Goal: Task Accomplishment & Management: Manage account settings

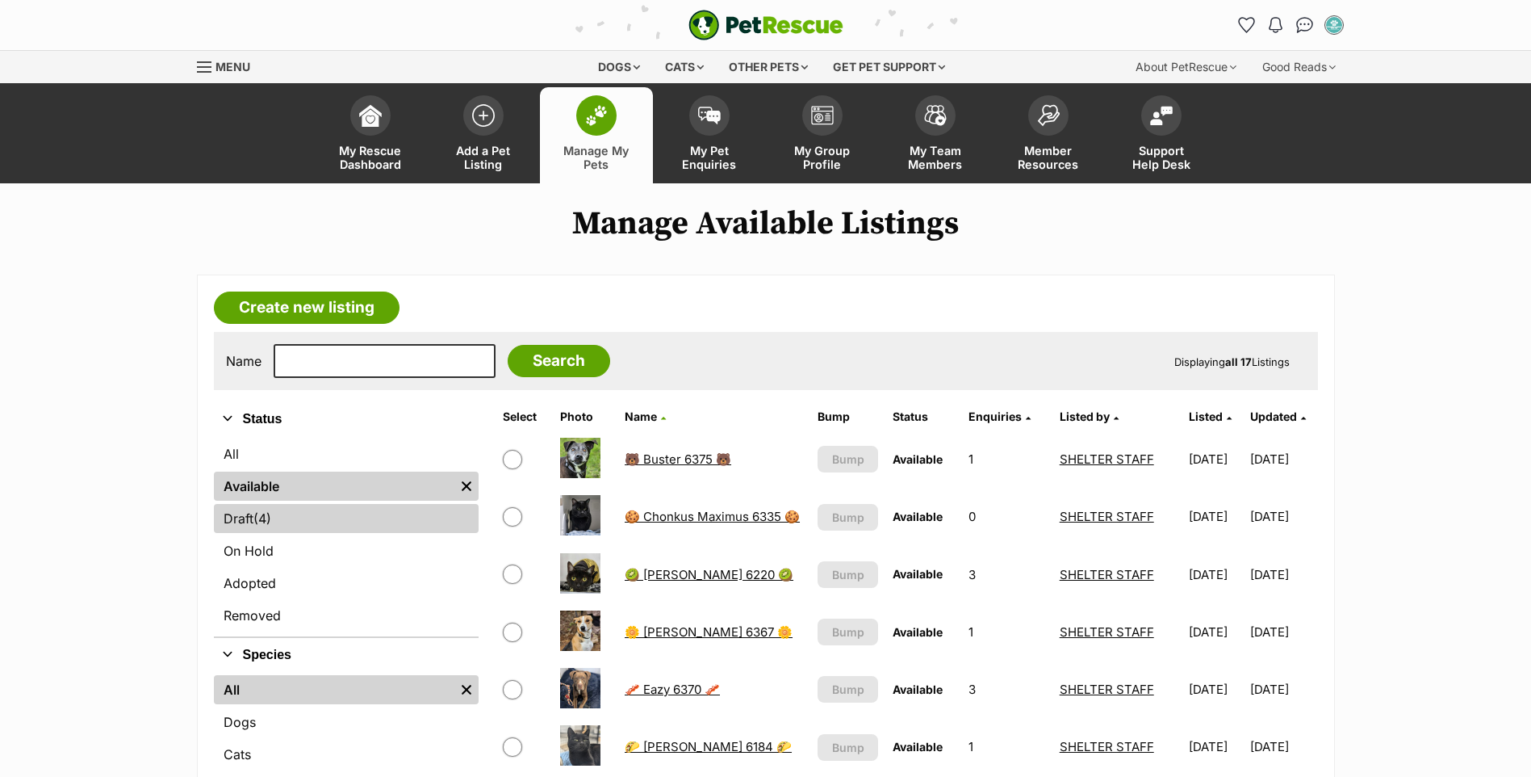
click at [306, 514] on link "Draft (4) Items" at bounding box center [346, 518] width 265 height 29
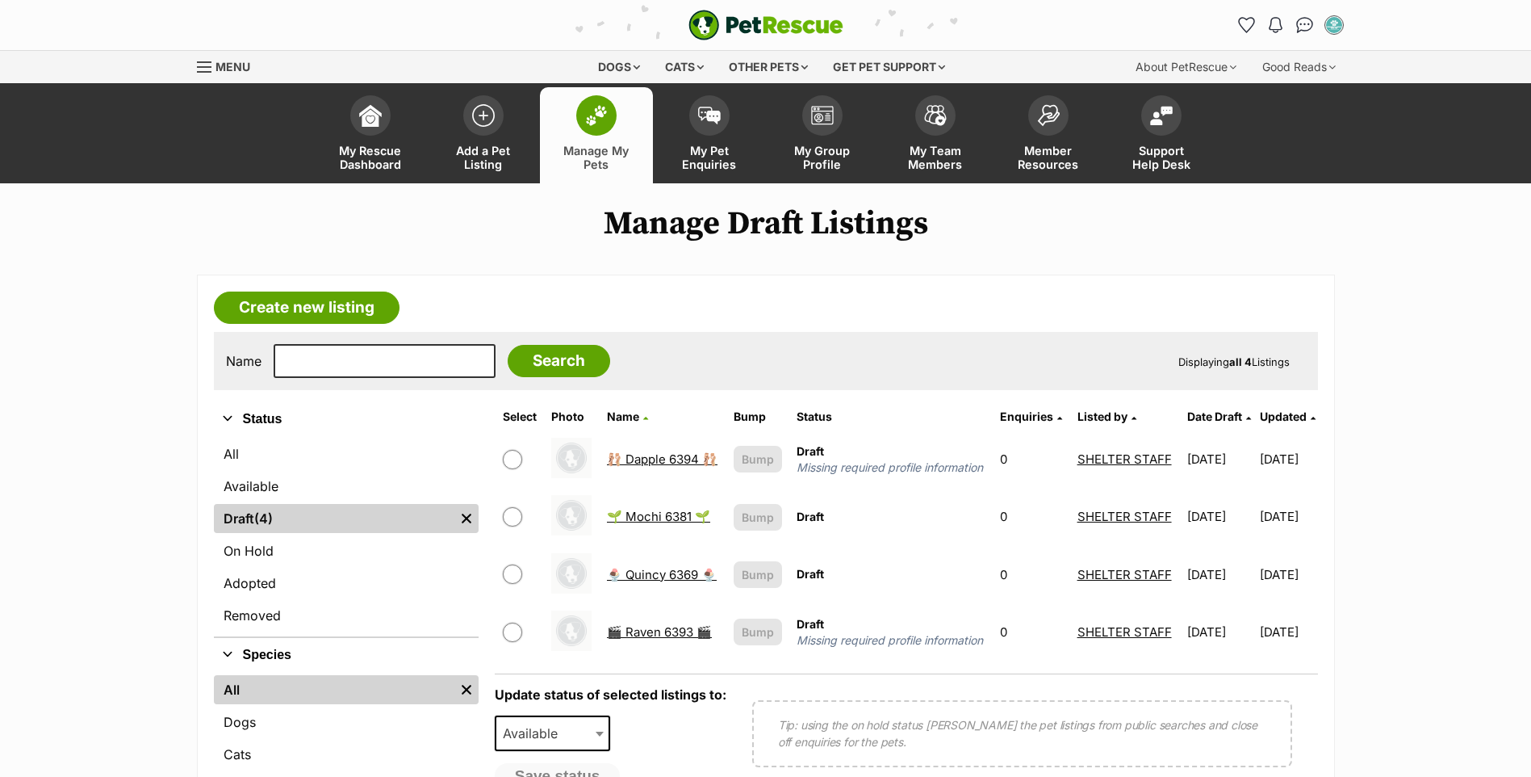
click at [637, 459] on link "🩰 Dapple 6394 🩰" at bounding box center [662, 458] width 111 height 15
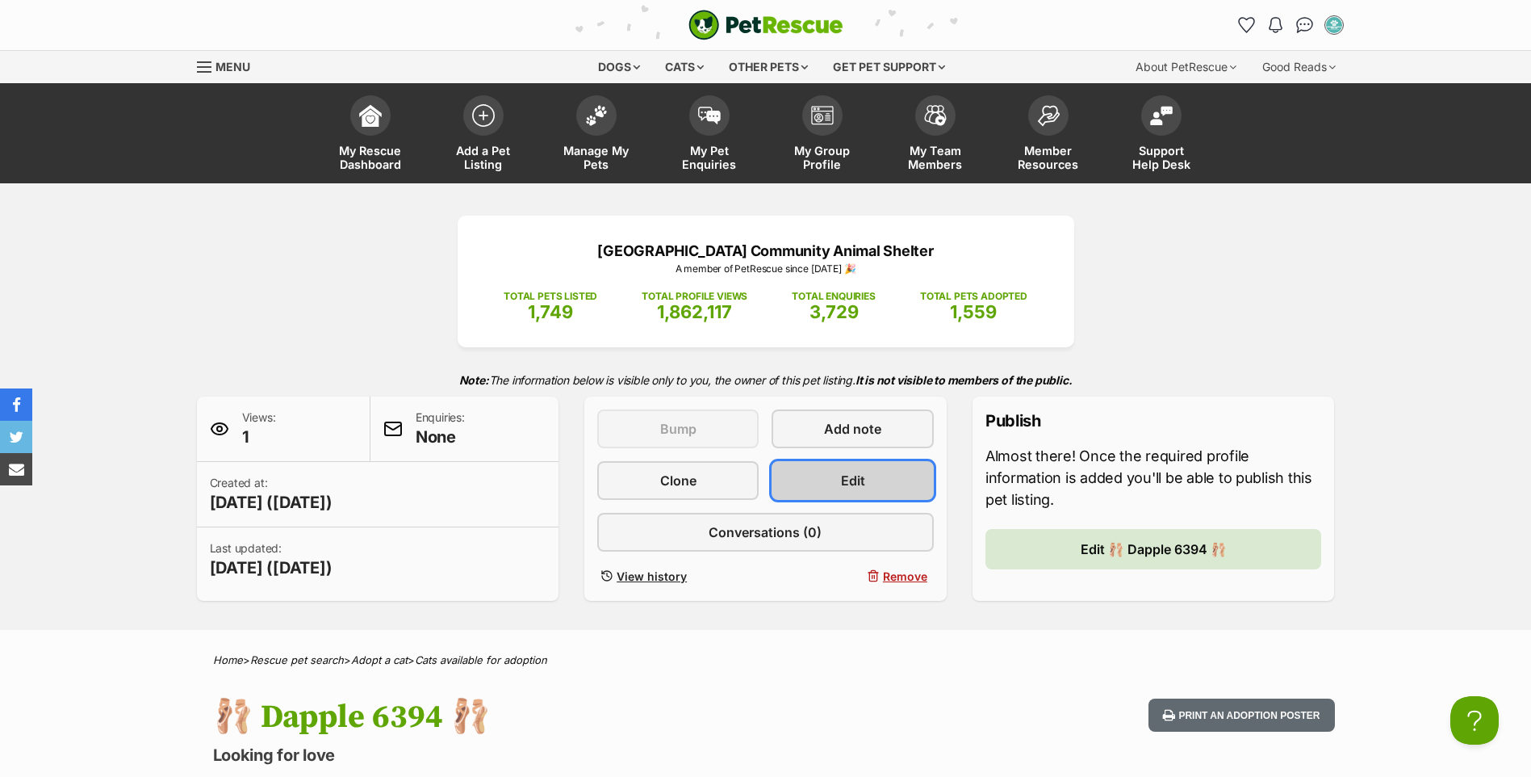
click at [805, 468] on link "Edit" at bounding box center [852, 480] width 161 height 39
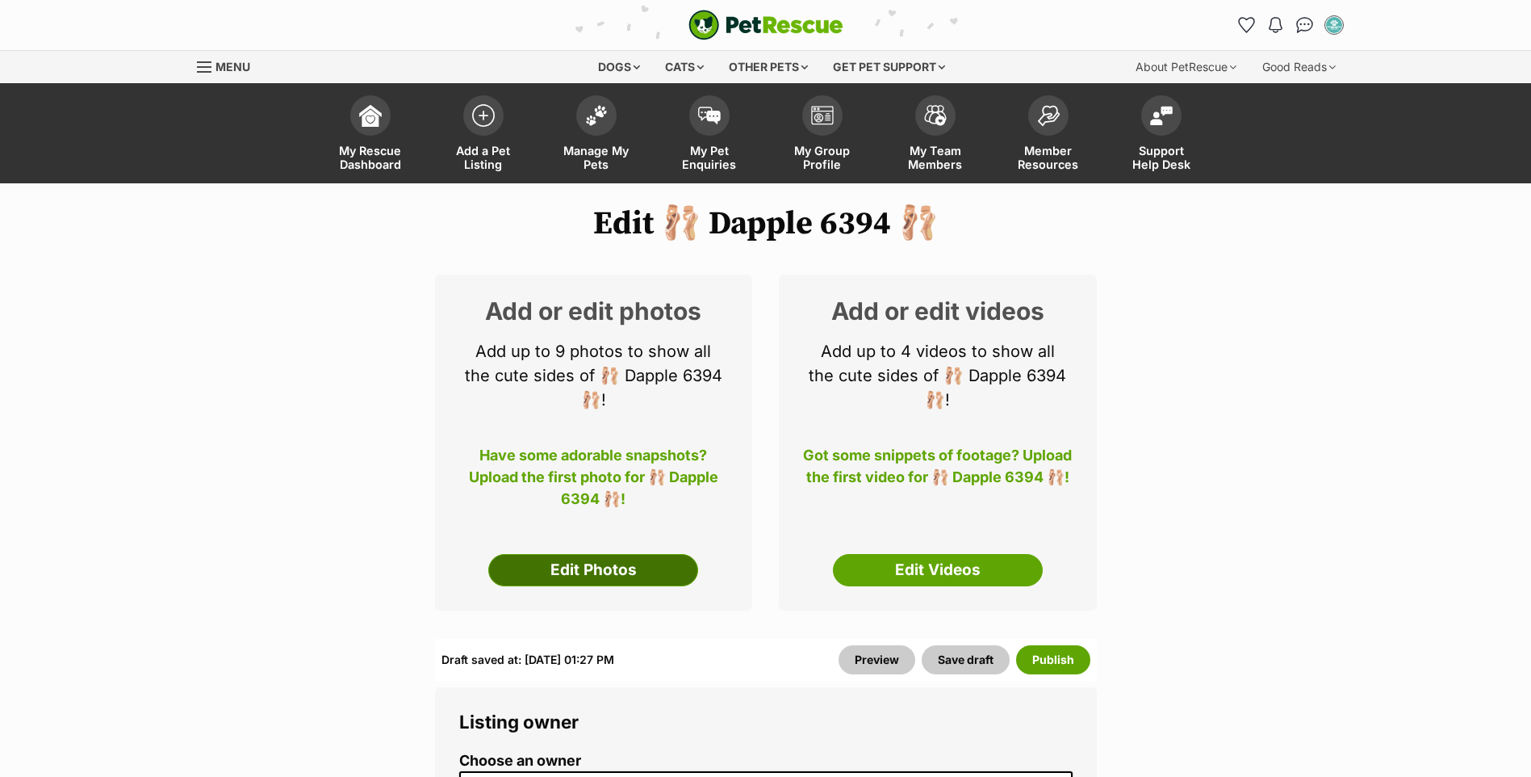
click at [665, 570] on link "Edit Photos" at bounding box center [593, 570] width 210 height 32
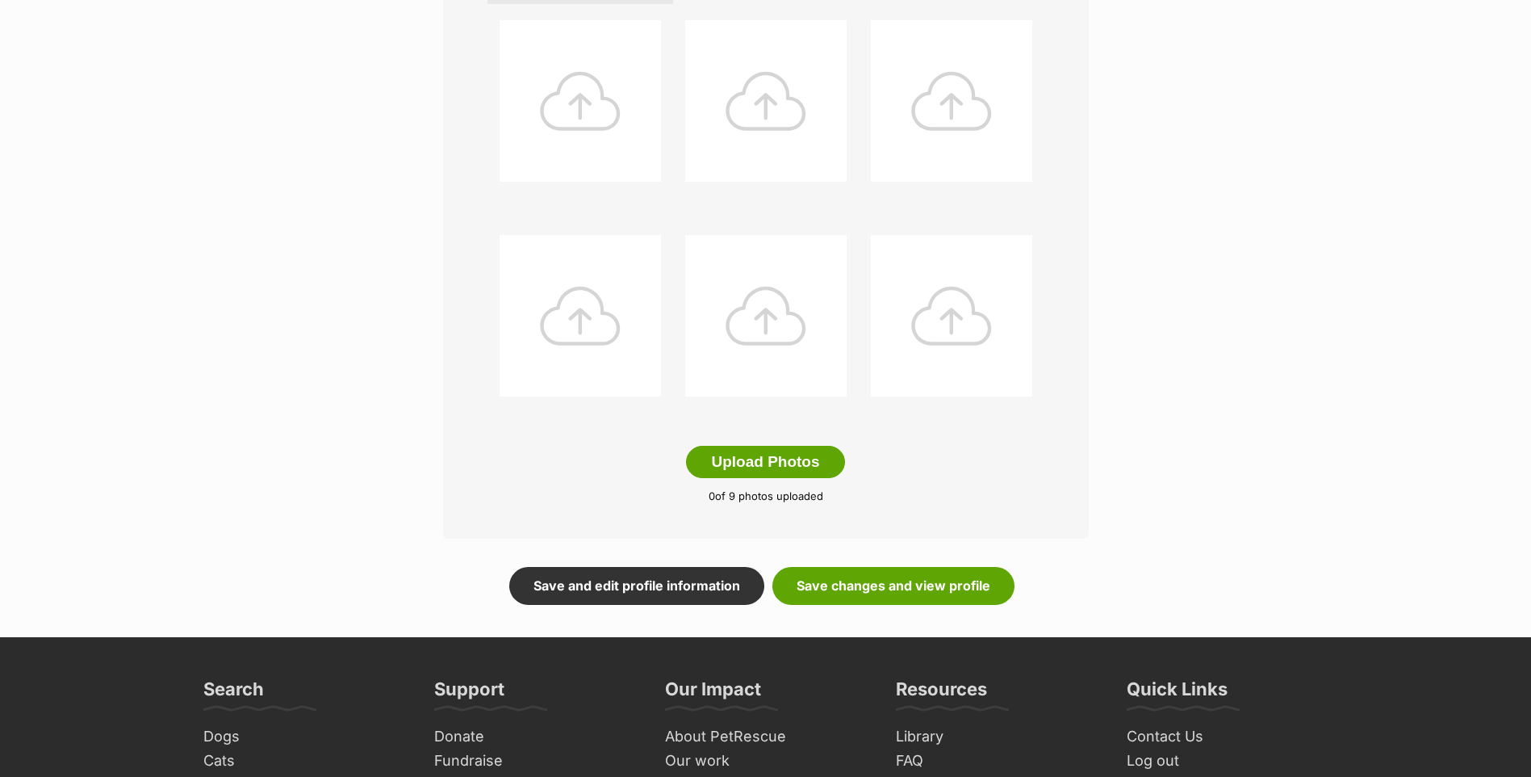
scroll to position [646, 0]
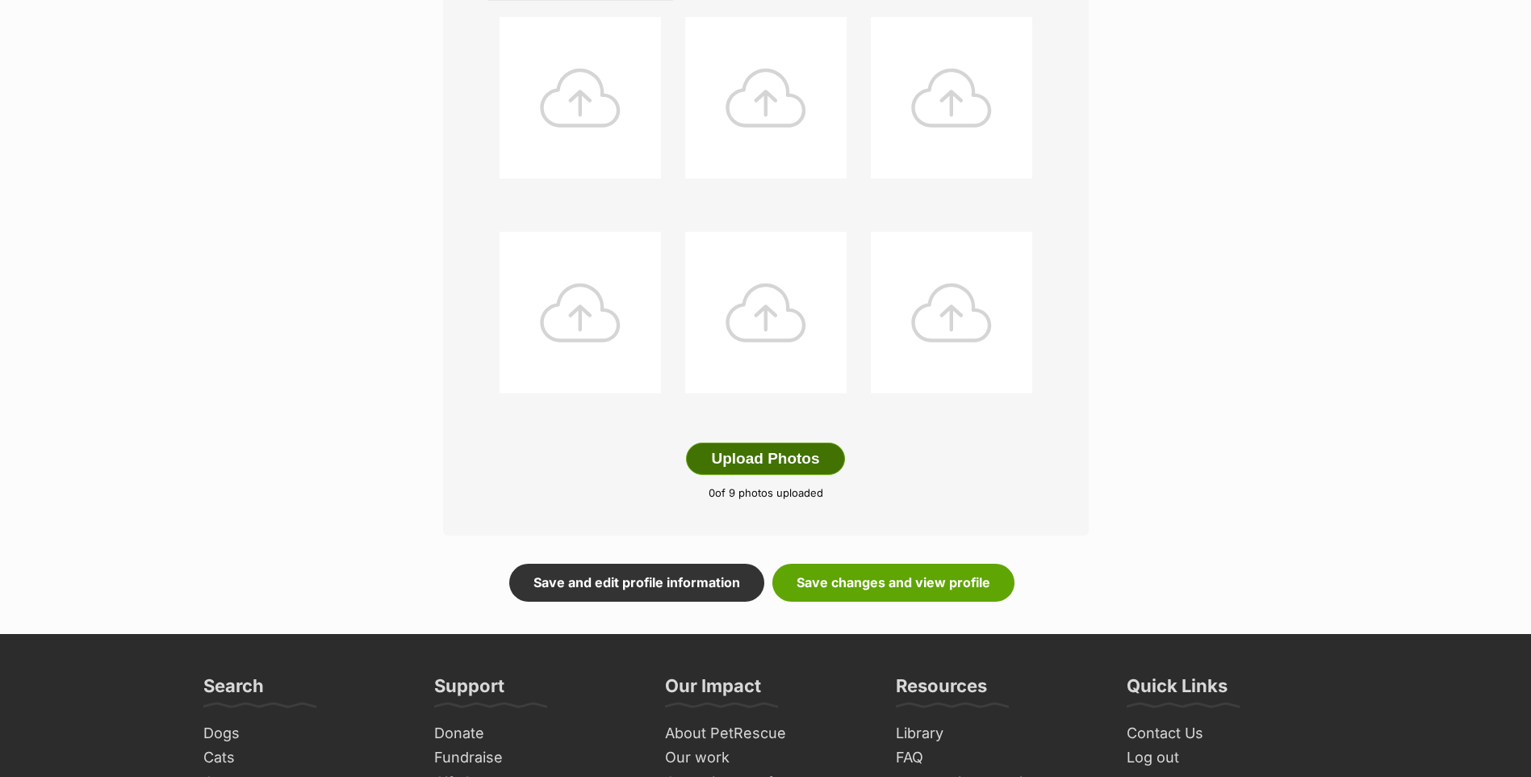
click at [788, 467] on button "Upload Photos" at bounding box center [765, 458] width 158 height 32
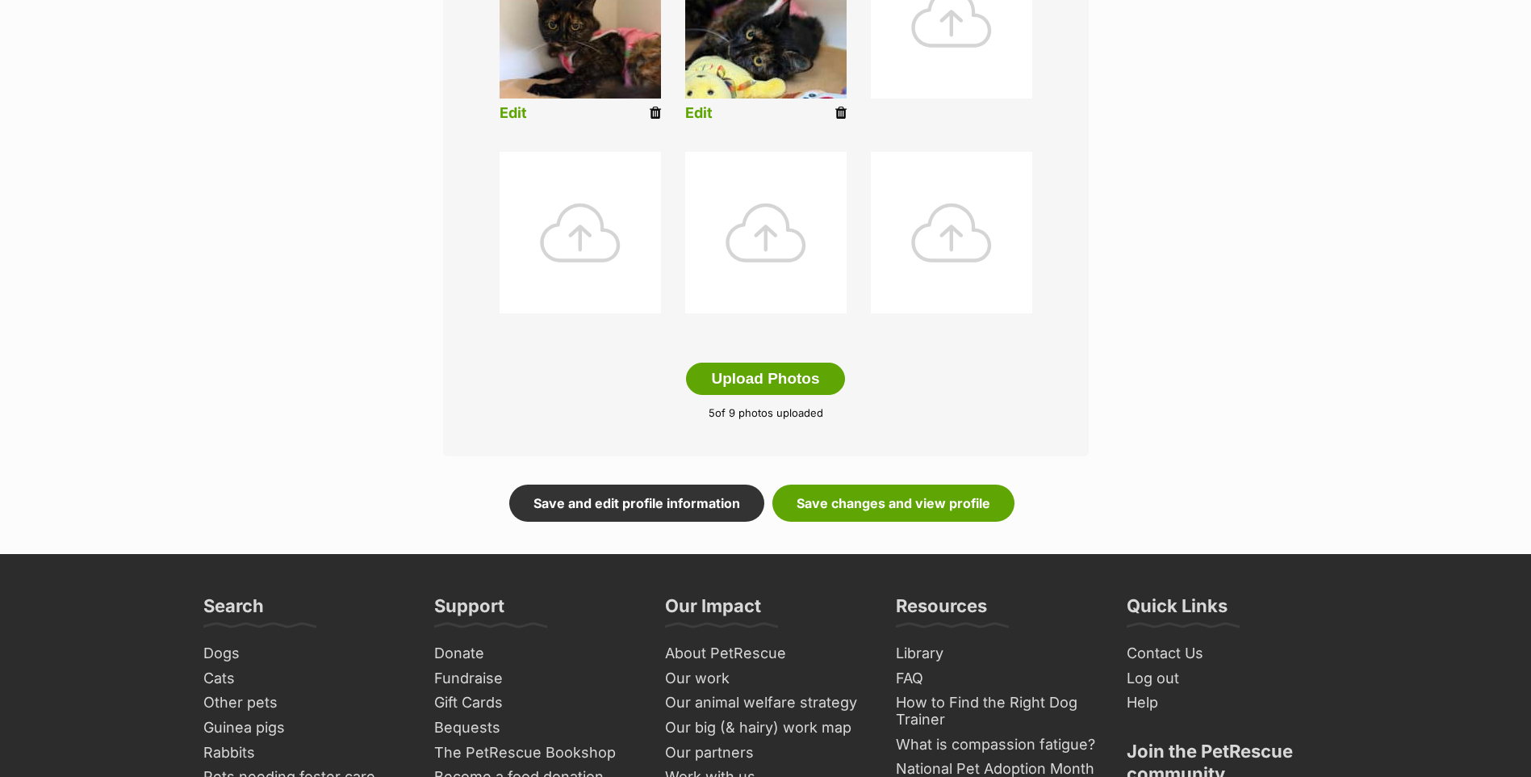
scroll to position [727, 0]
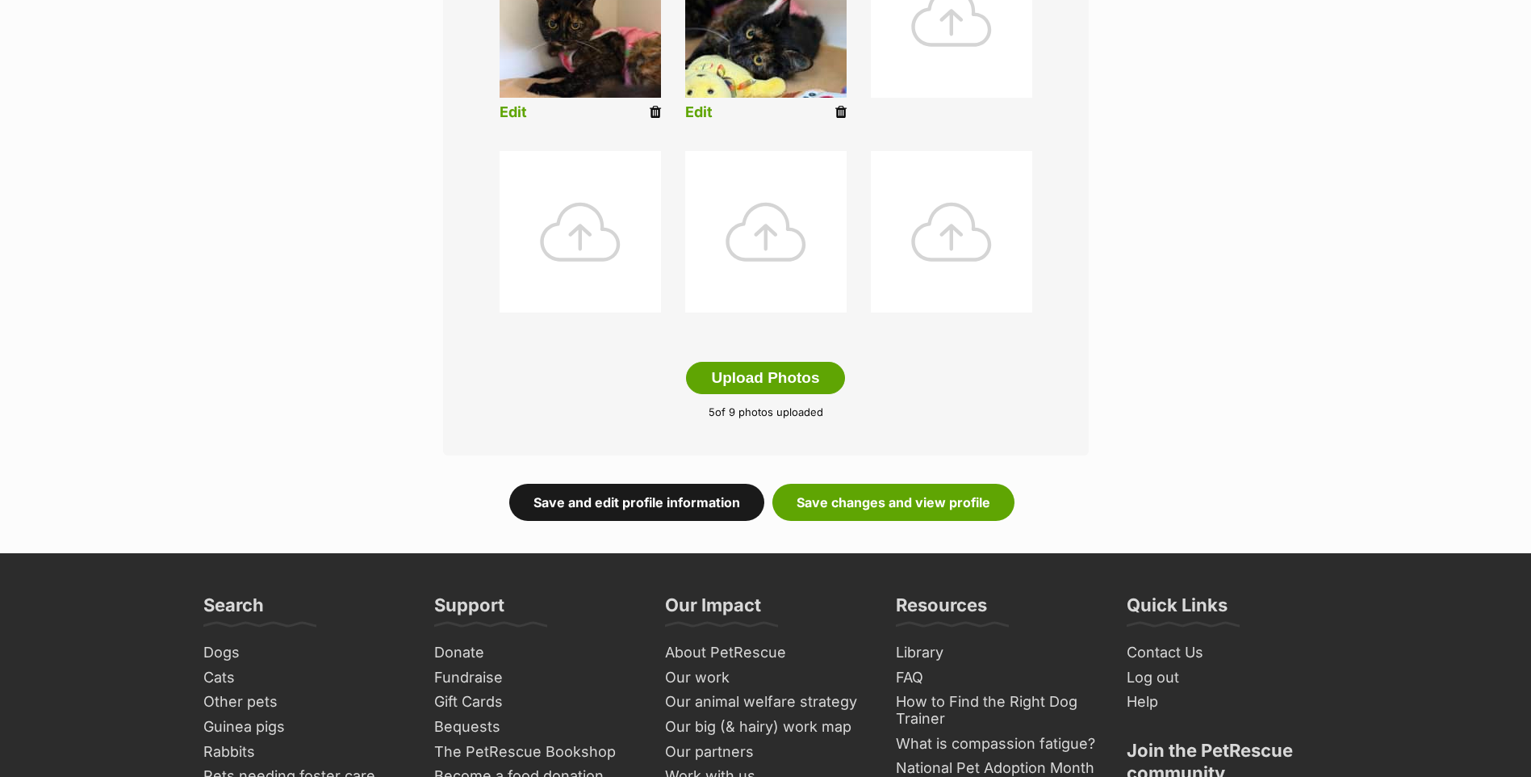
click at [697, 502] on link "Save and edit profile information" at bounding box center [636, 502] width 255 height 37
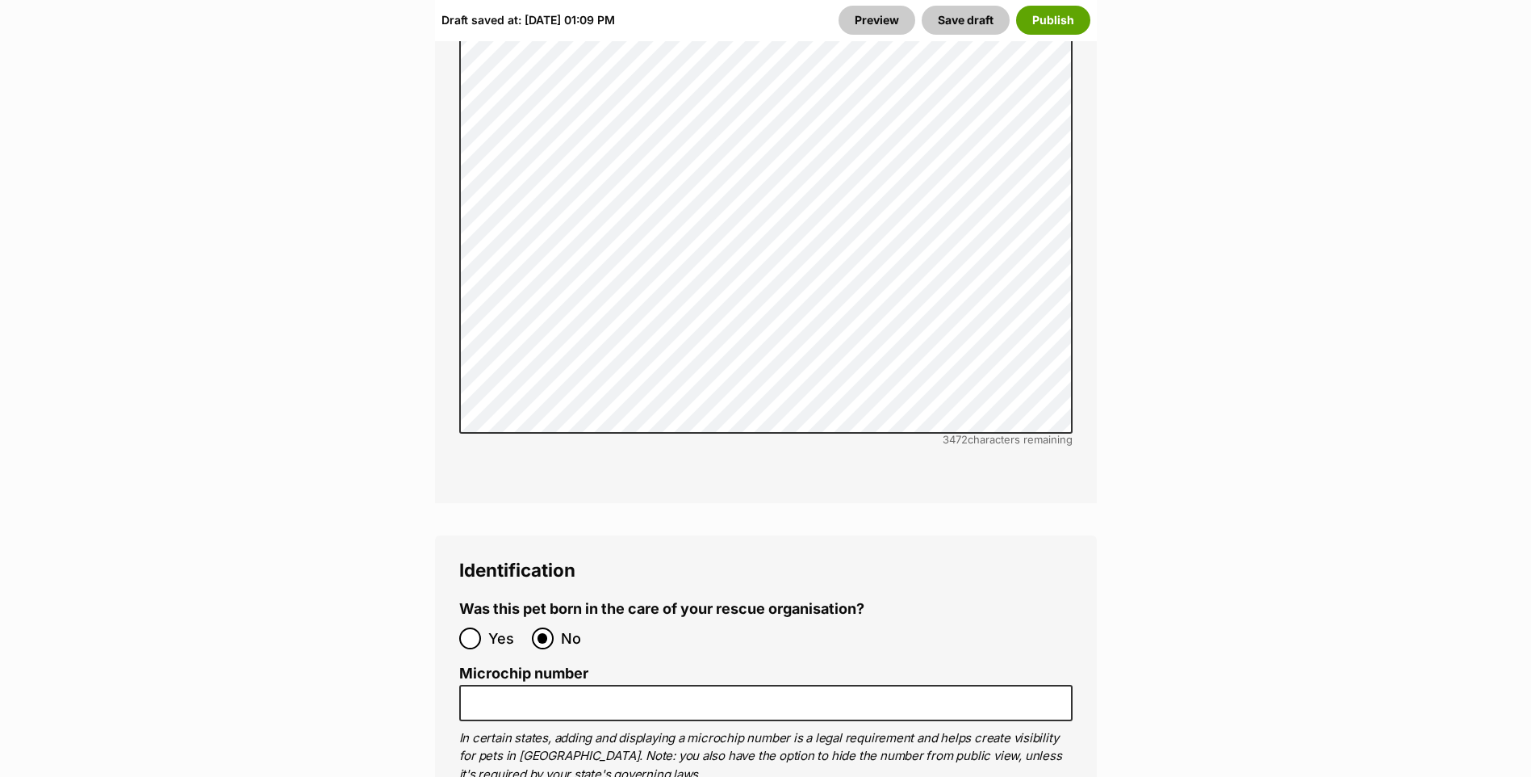
scroll to position [5490, 0]
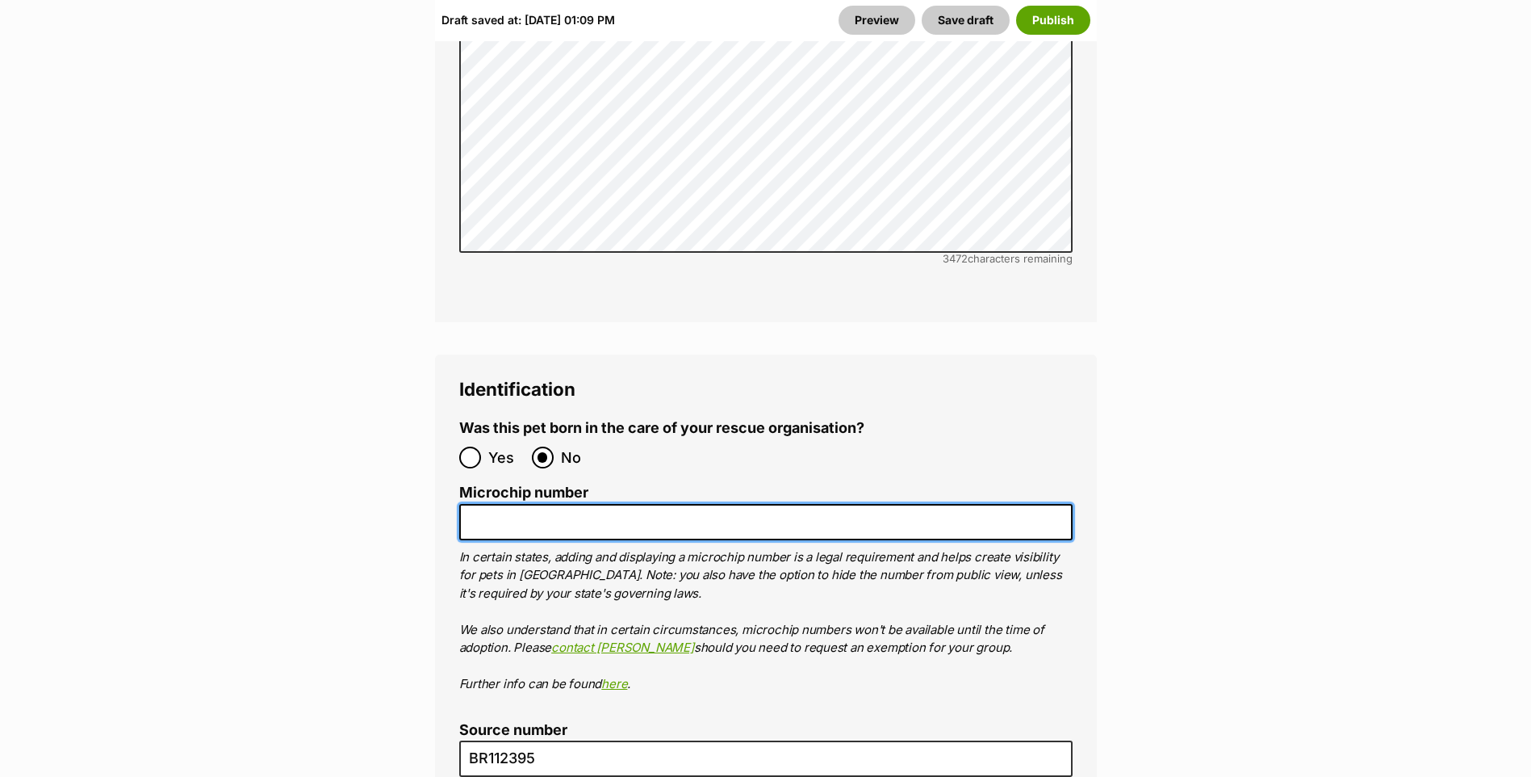
click at [547, 504] on input "Microchip number" at bounding box center [766, 522] width 614 height 36
paste input "956000017368782"
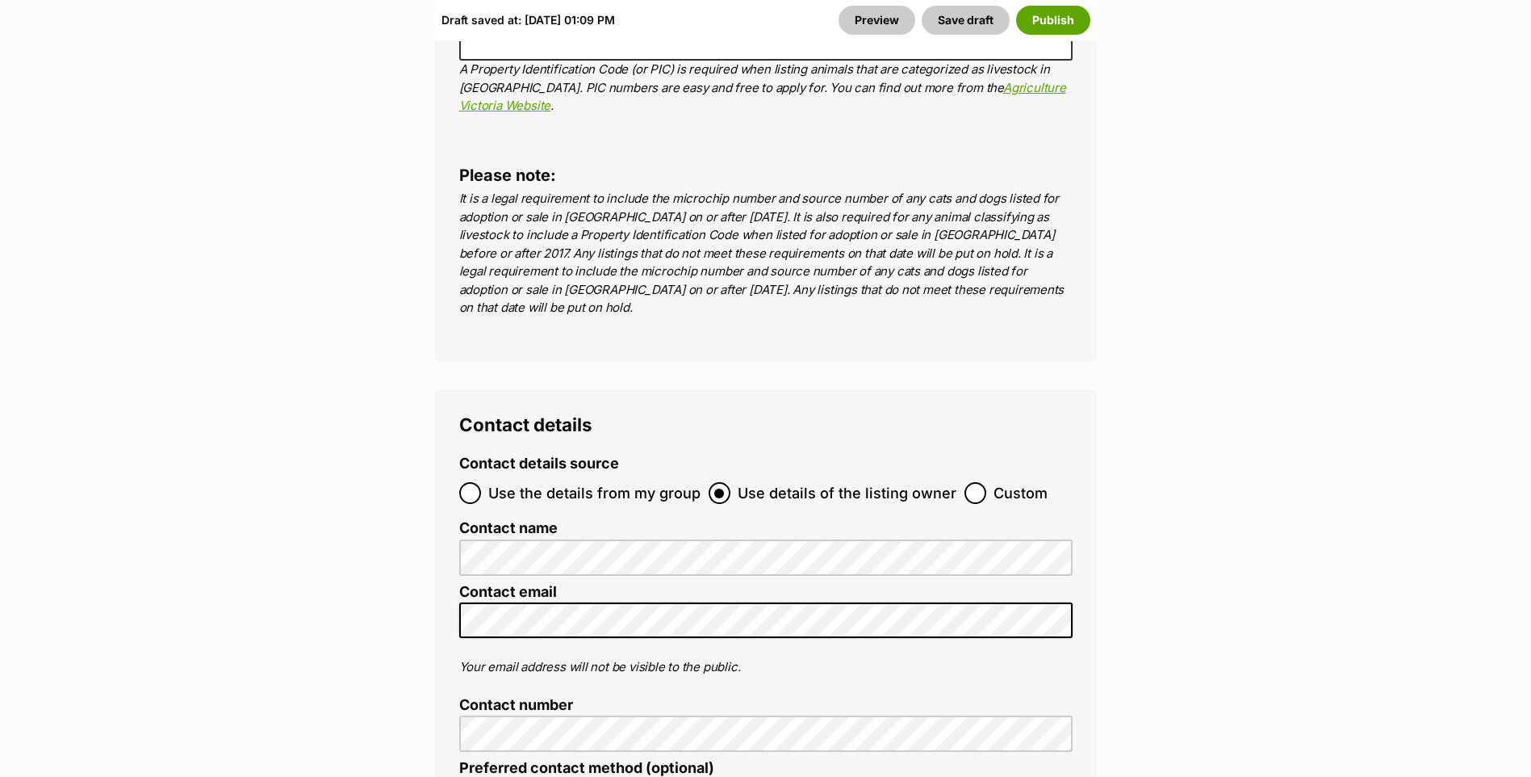
scroll to position [6701, 0]
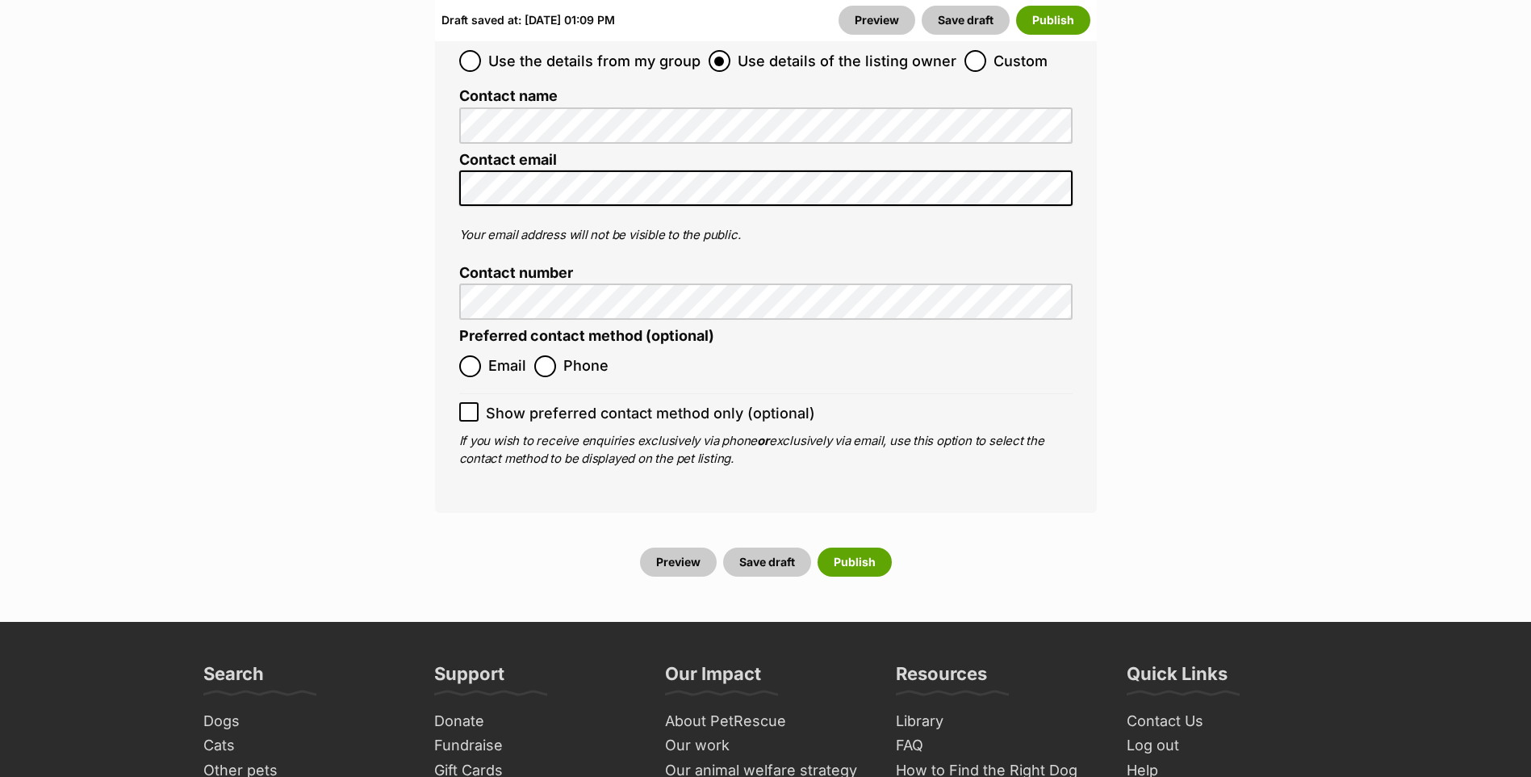
type input "956000017368782"
click at [554, 347] on ol "Email Phone" at bounding box center [612, 366] width 307 height 38
click at [568, 355] on span "Phone" at bounding box center [586, 366] width 45 height 22
click at [556, 355] on input "Phone" at bounding box center [545, 366] width 22 height 22
radio input "true"
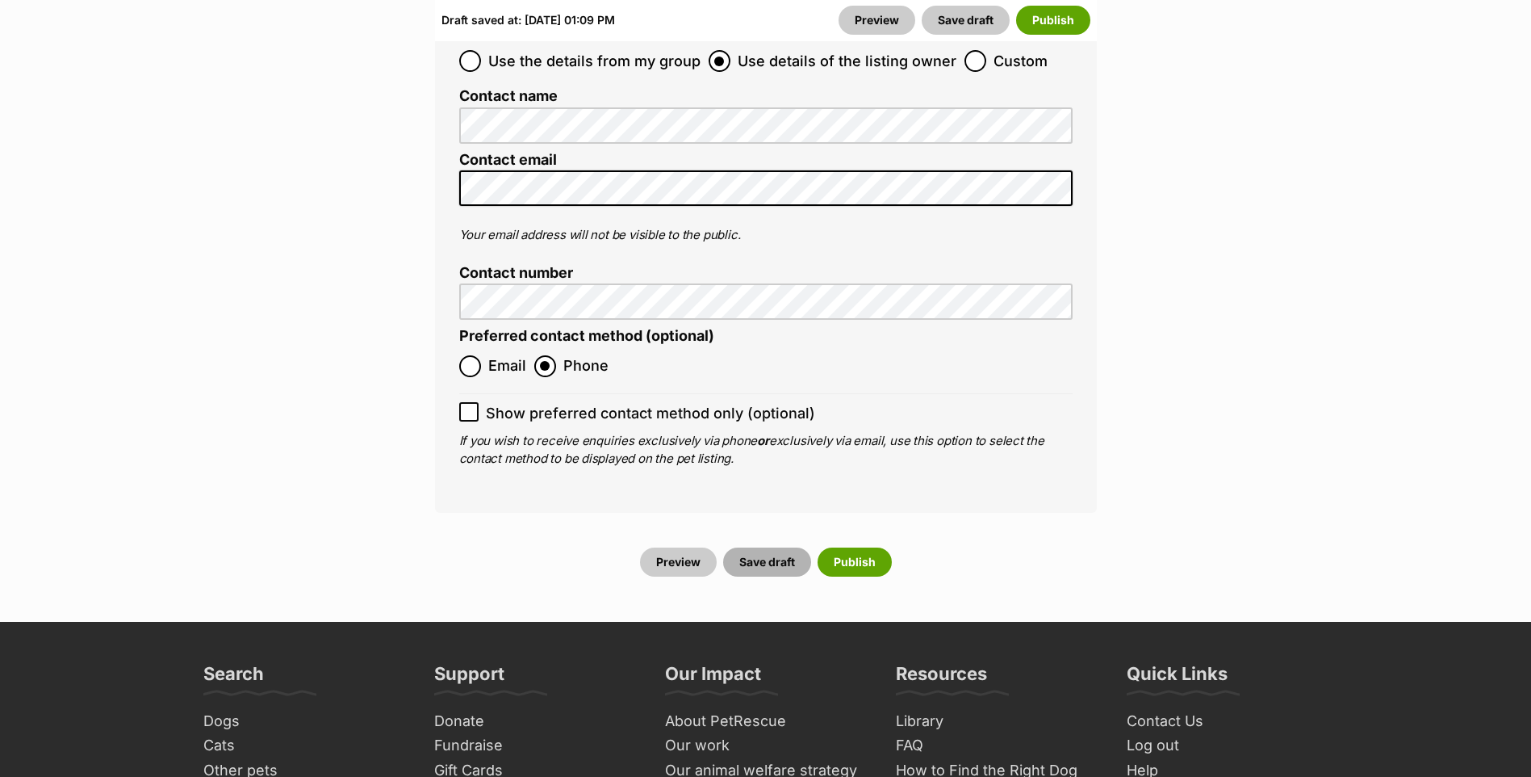
click at [768, 547] on button "Save draft" at bounding box center [767, 561] width 88 height 29
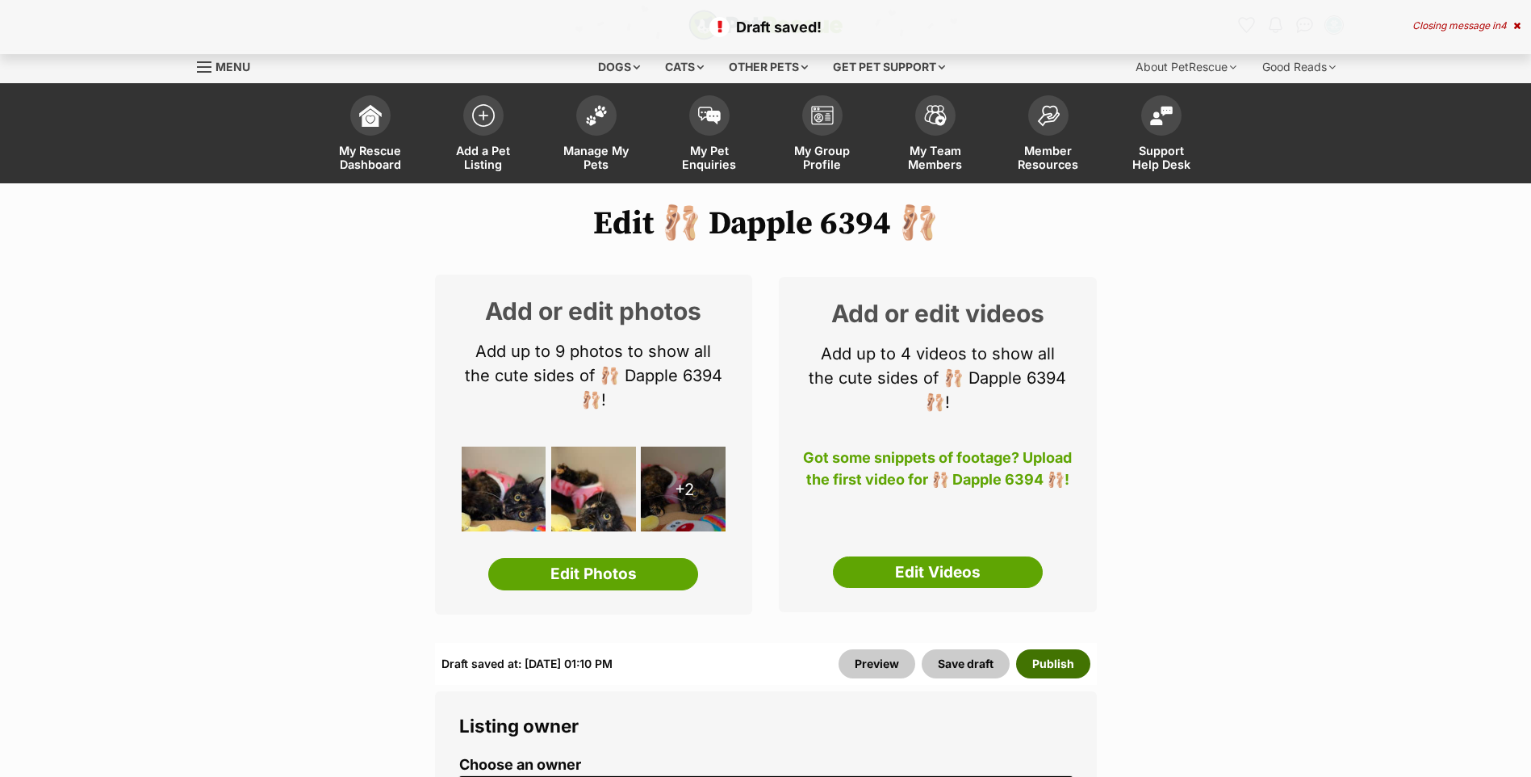
click at [1048, 663] on button "Publish" at bounding box center [1053, 663] width 74 height 29
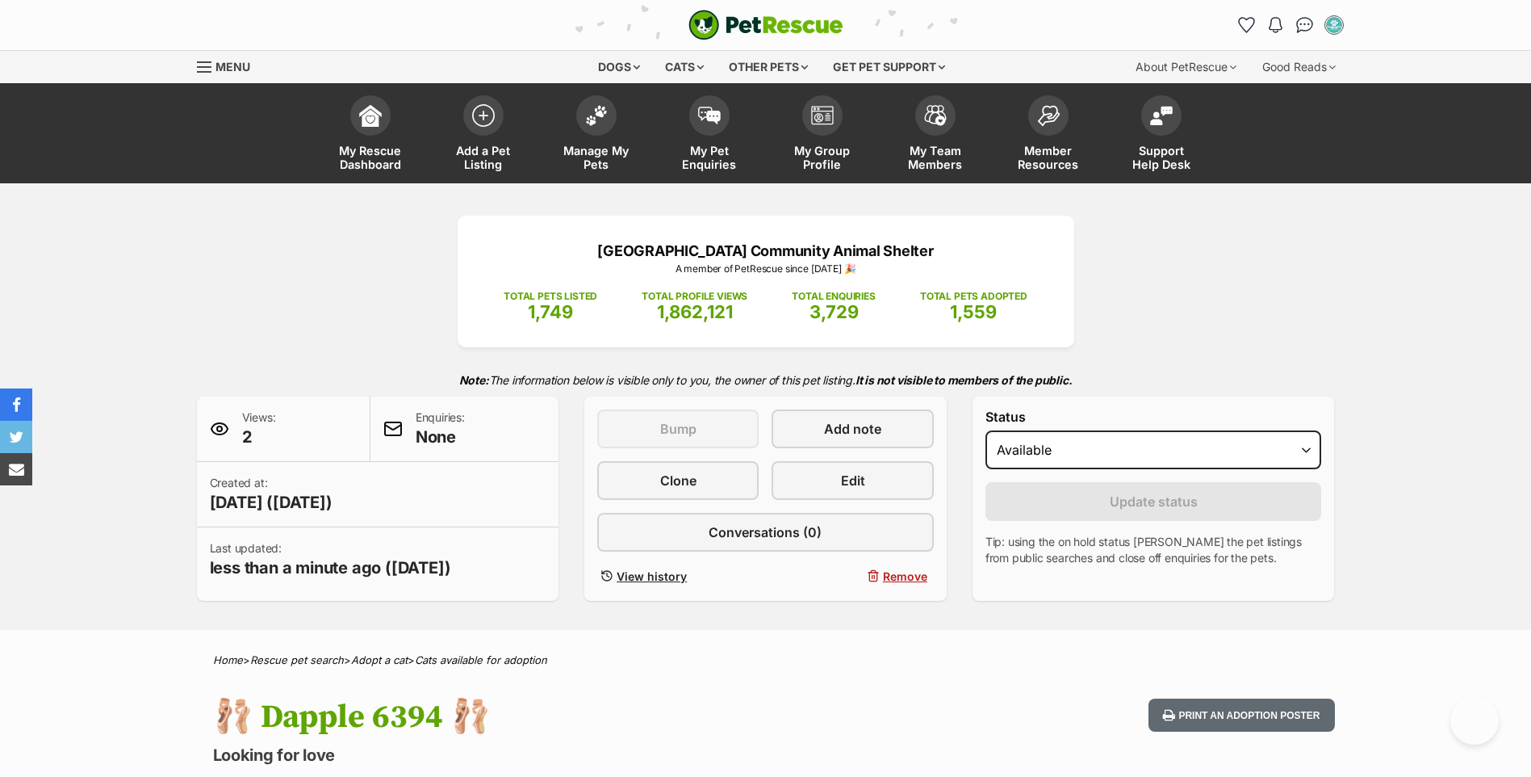
click at [253, 729] on h1 "🩰 Dapple 6394 🩰" at bounding box center [554, 716] width 683 height 37
click at [538, 731] on h1 "🩰 Dapple 6394 🩰" at bounding box center [554, 716] width 683 height 37
drag, startPoint x: 493, startPoint y: 716, endPoint x: 213, endPoint y: 717, distance: 280.1
click at [213, 717] on h1 "🩰 Dapple 6394 🩰" at bounding box center [554, 716] width 683 height 37
copy h1 "🩰 Dapple 6394 🩰"
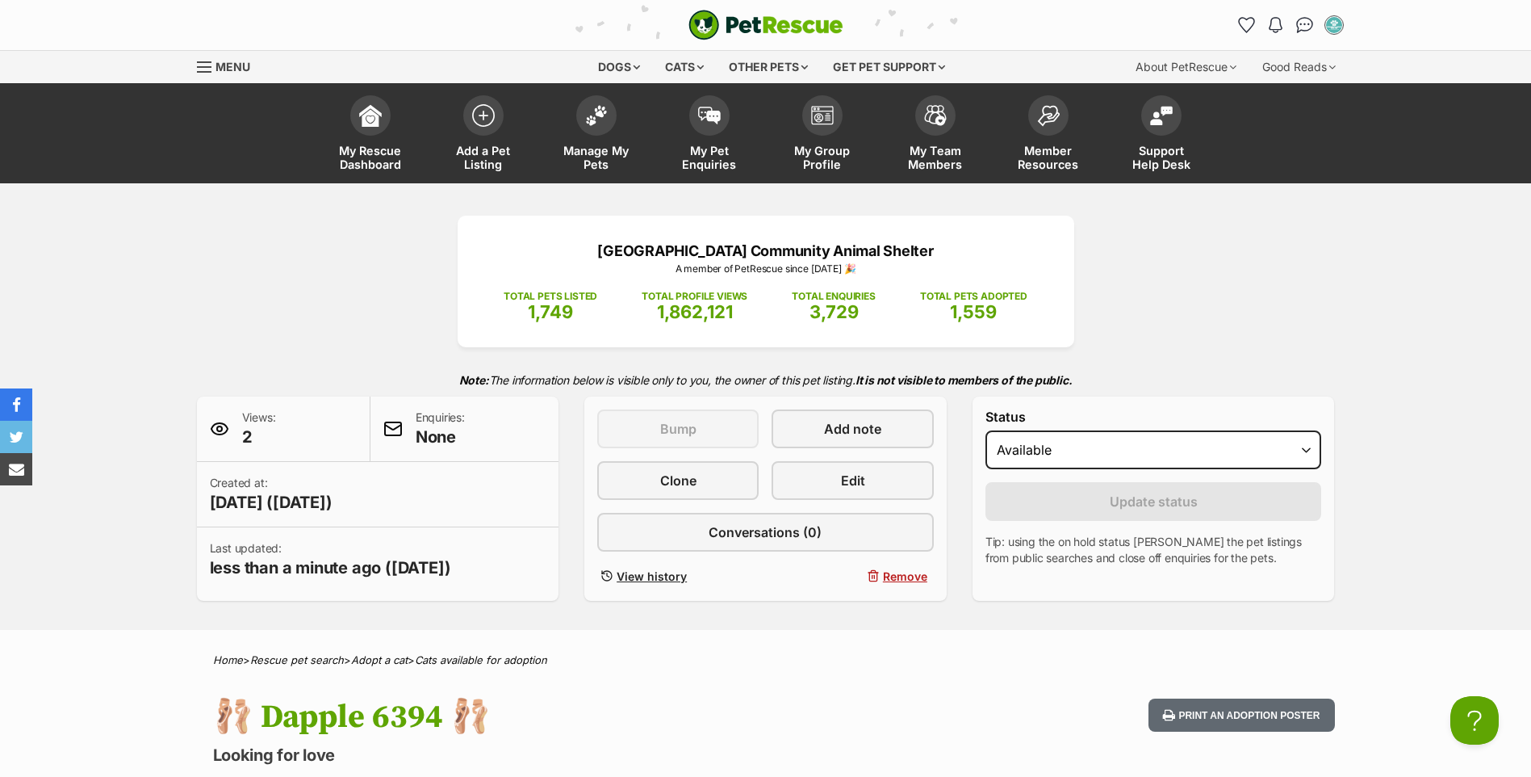
click at [375, 706] on h1 "🩰 Dapple 6394 🩰" at bounding box center [554, 716] width 683 height 37
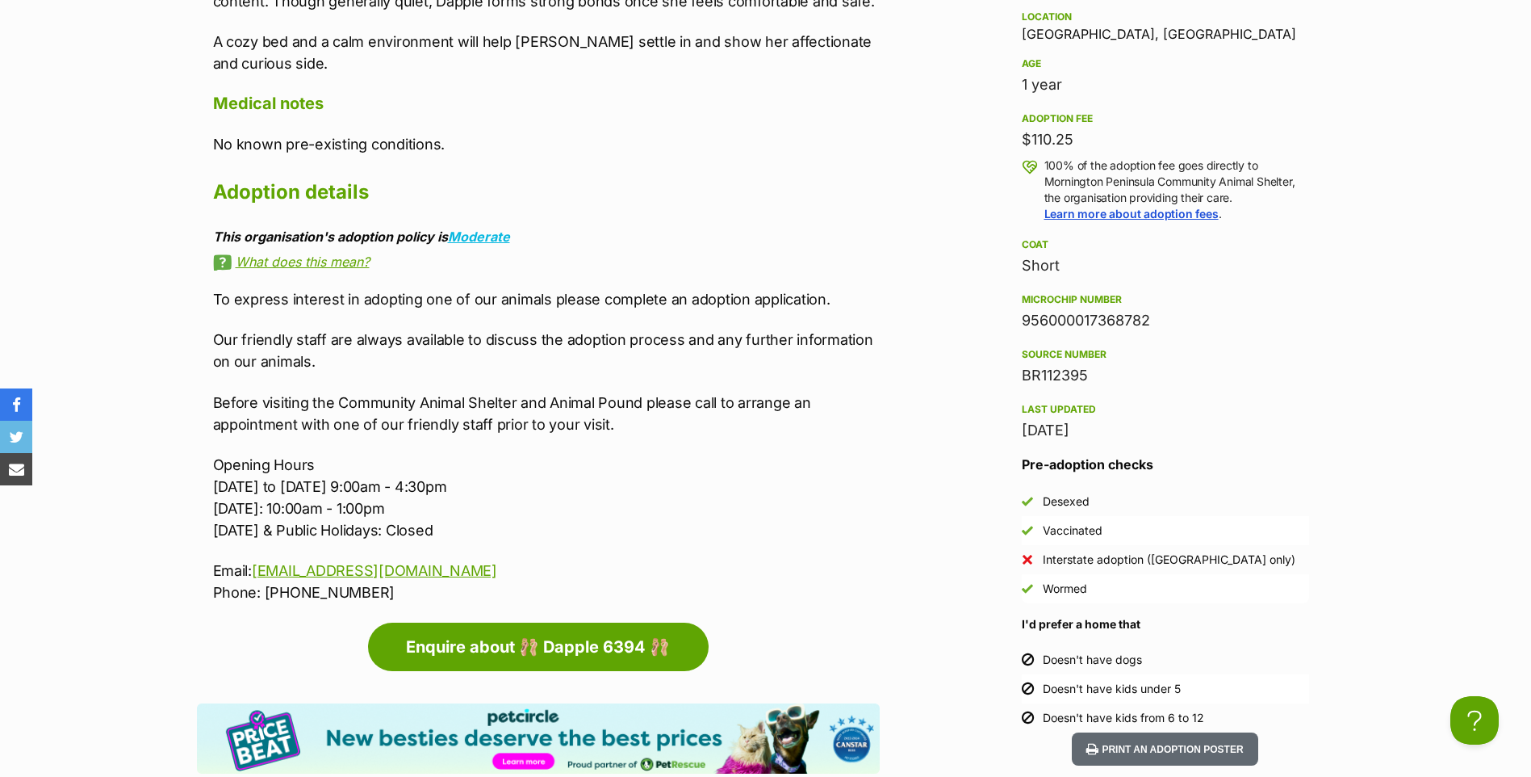
scroll to position [1615, 0]
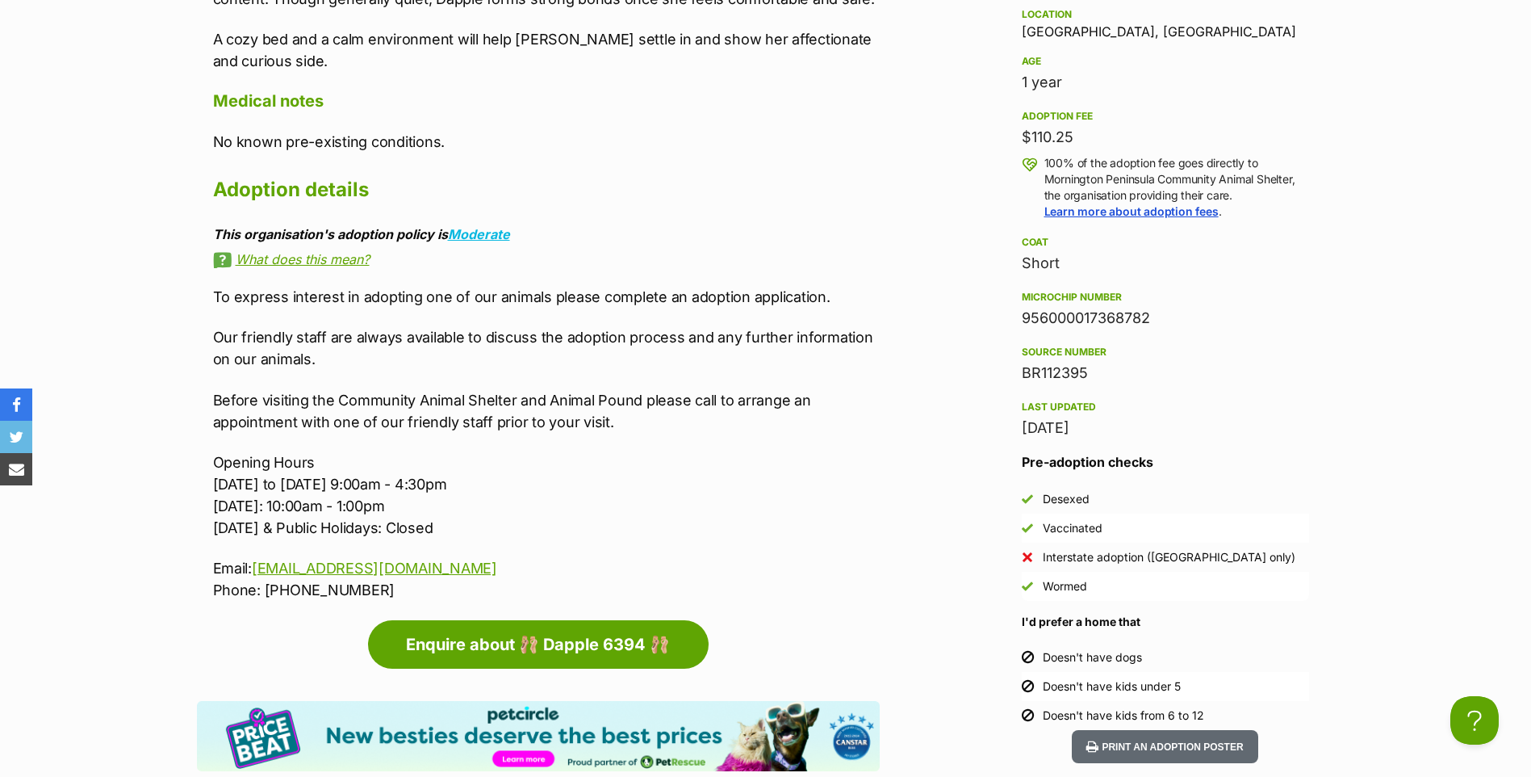
drag, startPoint x: 1160, startPoint y: 322, endPoint x: 1016, endPoint y: 331, distance: 144.8
click at [1016, 331] on aside "Rescue group Mornington Peninsula Community Animal Shelter PetRescue ID 1139936…" at bounding box center [1165, 300] width 339 height 857
copy div "956000017368782"
click at [870, 174] on h2 "Adoption details" at bounding box center [546, 190] width 667 height 36
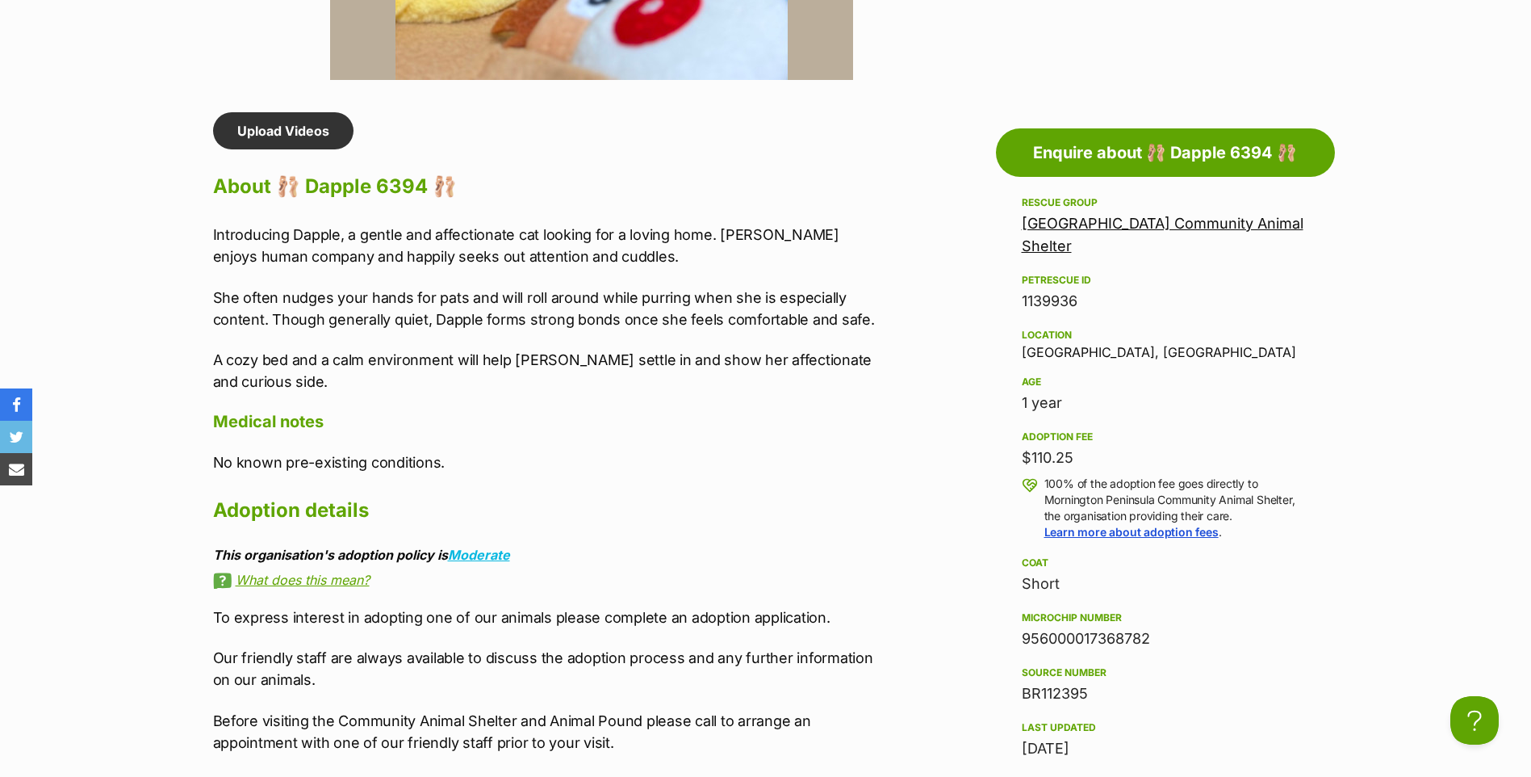
scroll to position [1292, 0]
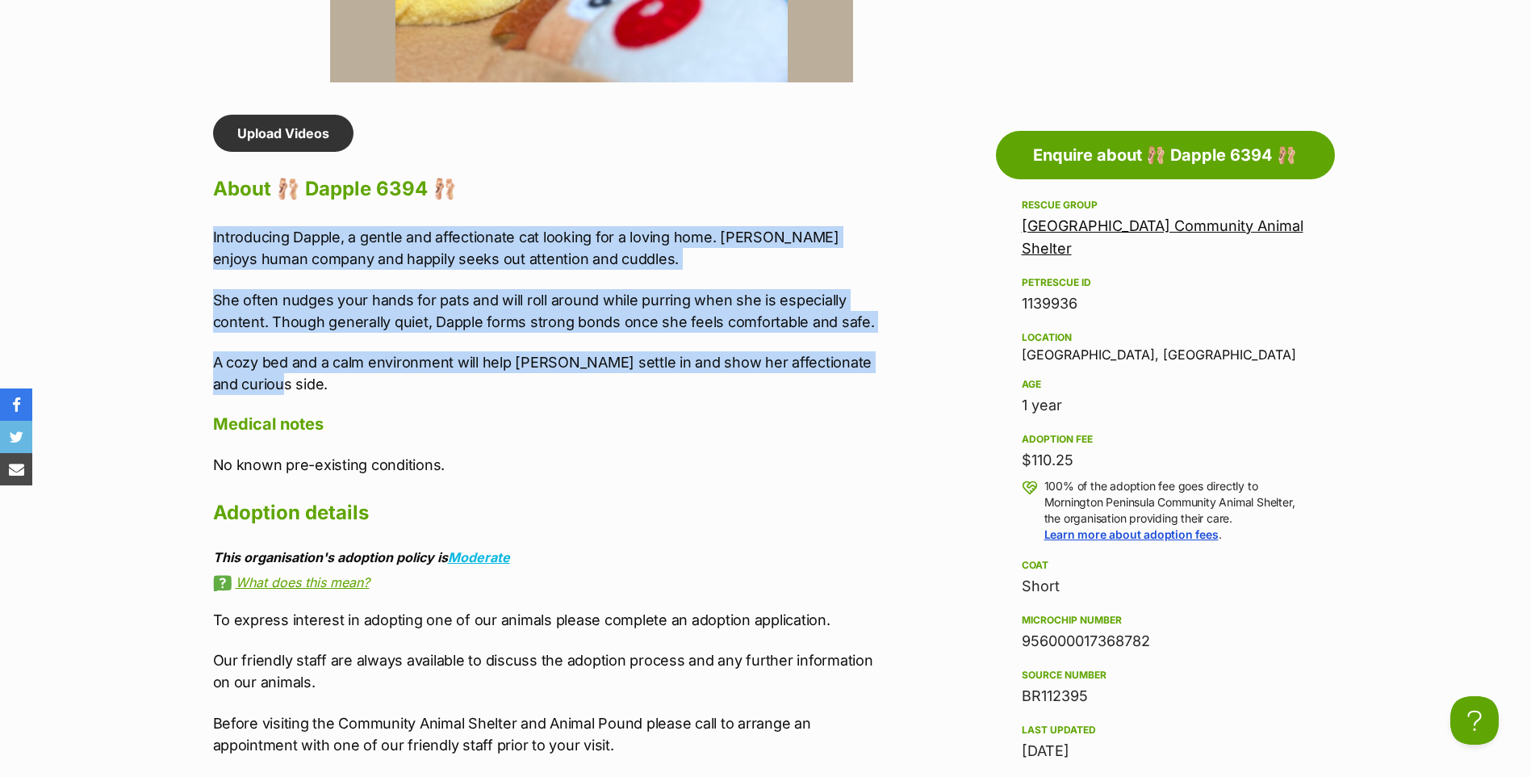
drag, startPoint x: 256, startPoint y: 391, endPoint x: 199, endPoint y: 240, distance: 161.5
click at [199, 240] on div "Upload Videos About 🩰 Dapple 6394 🩰 Introducing Dapple, a gentle and affectiona…" at bounding box center [538, 520] width 683 height 810
copy div "Introducing Dapple, a gentle and affectionate cat looking for a loving home. Da…"
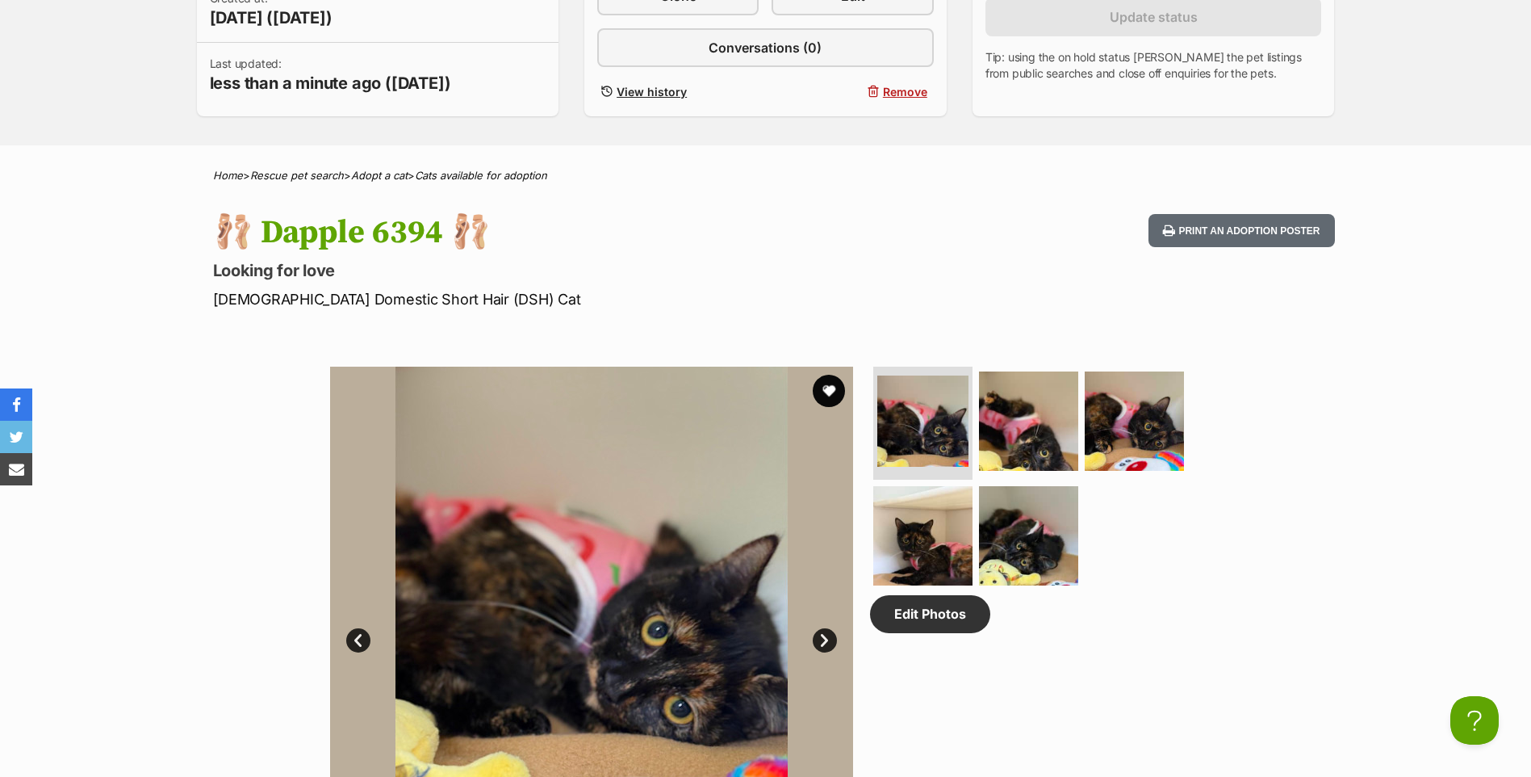
scroll to position [81, 0]
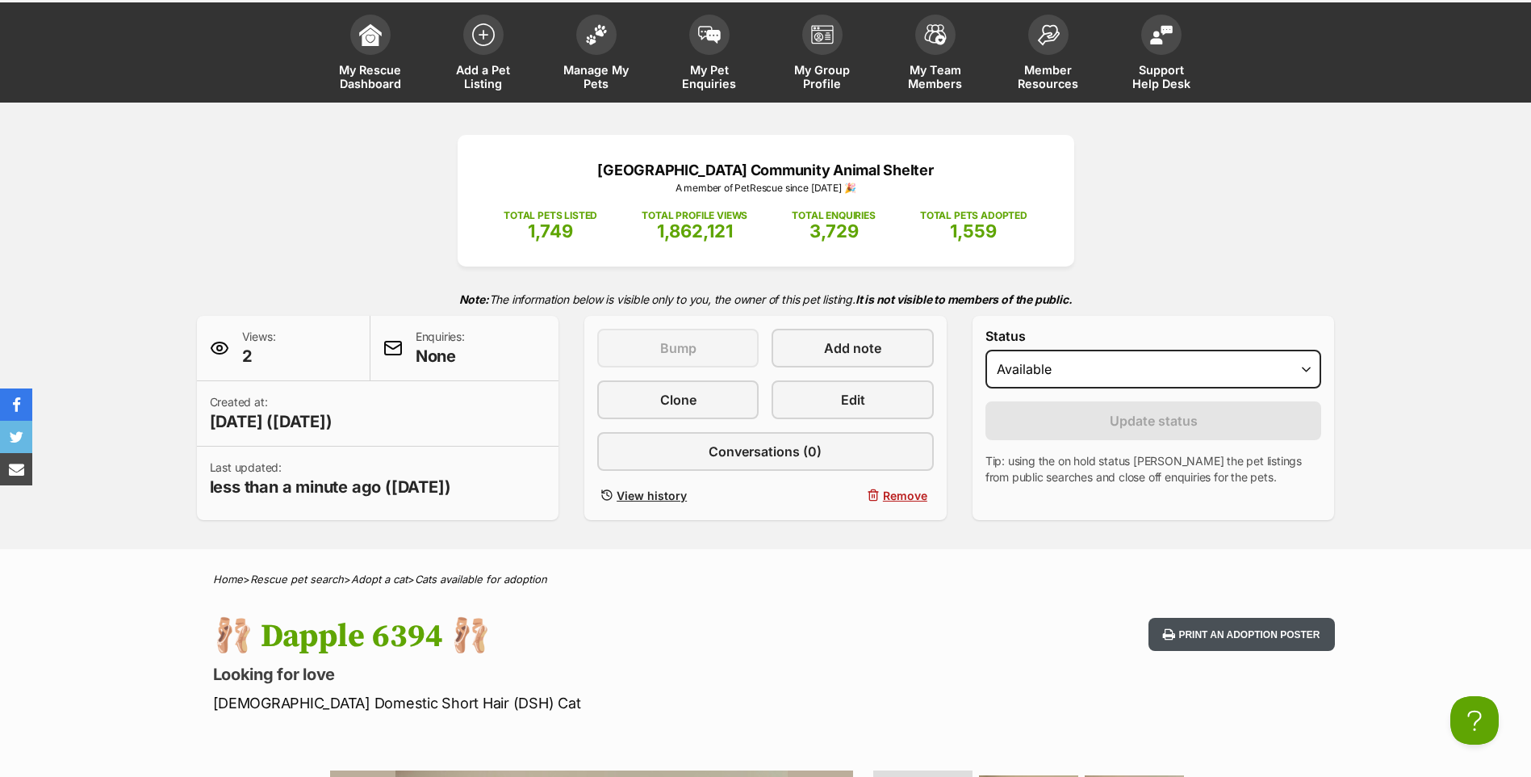
click at [1180, 618] on button "Print an adoption poster" at bounding box center [1242, 634] width 186 height 33
click at [618, 54] on link "Manage My Pets" at bounding box center [596, 54] width 113 height 96
click at [605, 54] on link "Manage My Pets" at bounding box center [596, 54] width 113 height 96
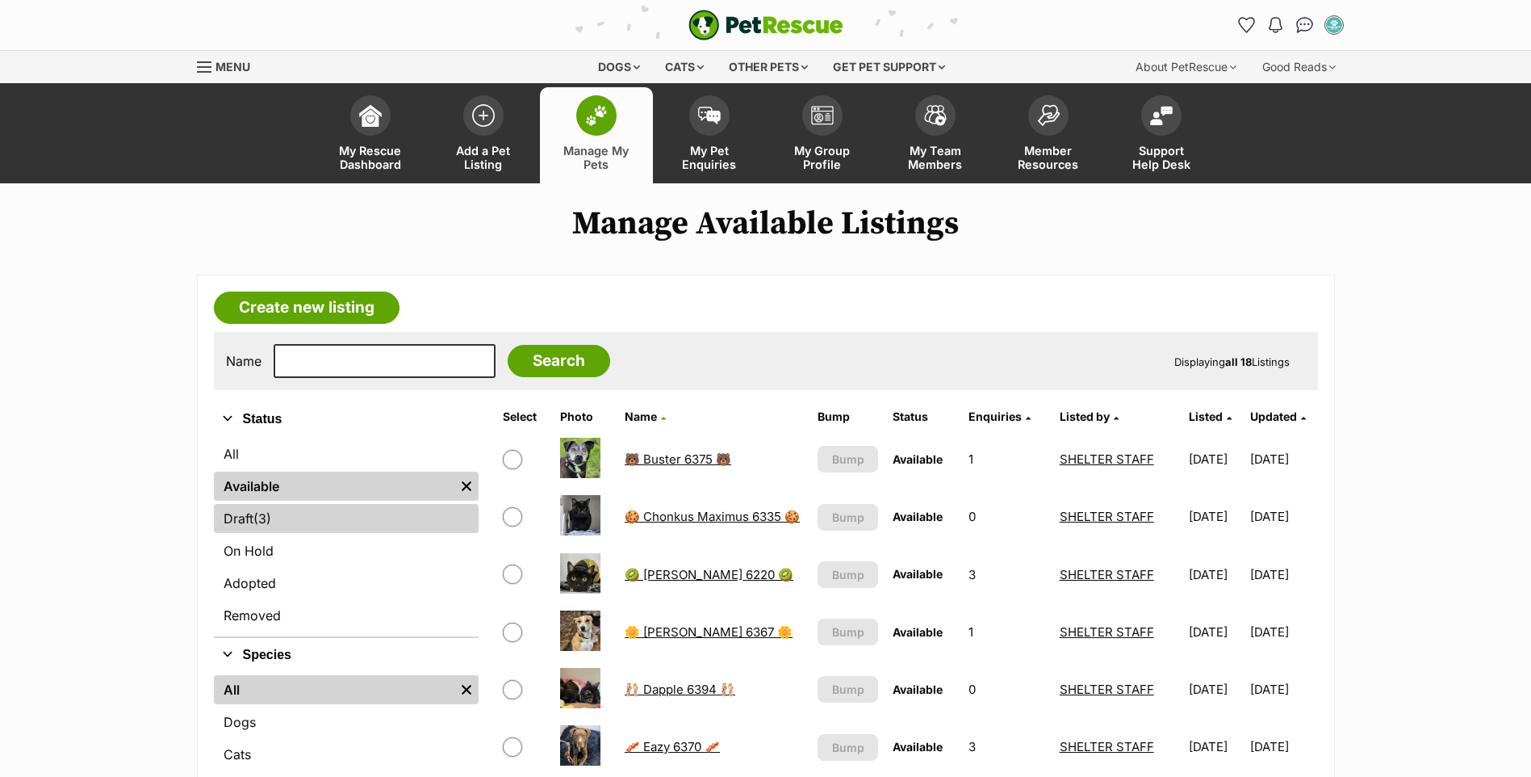
click at [284, 522] on link "Draft (3) Items" at bounding box center [346, 518] width 265 height 29
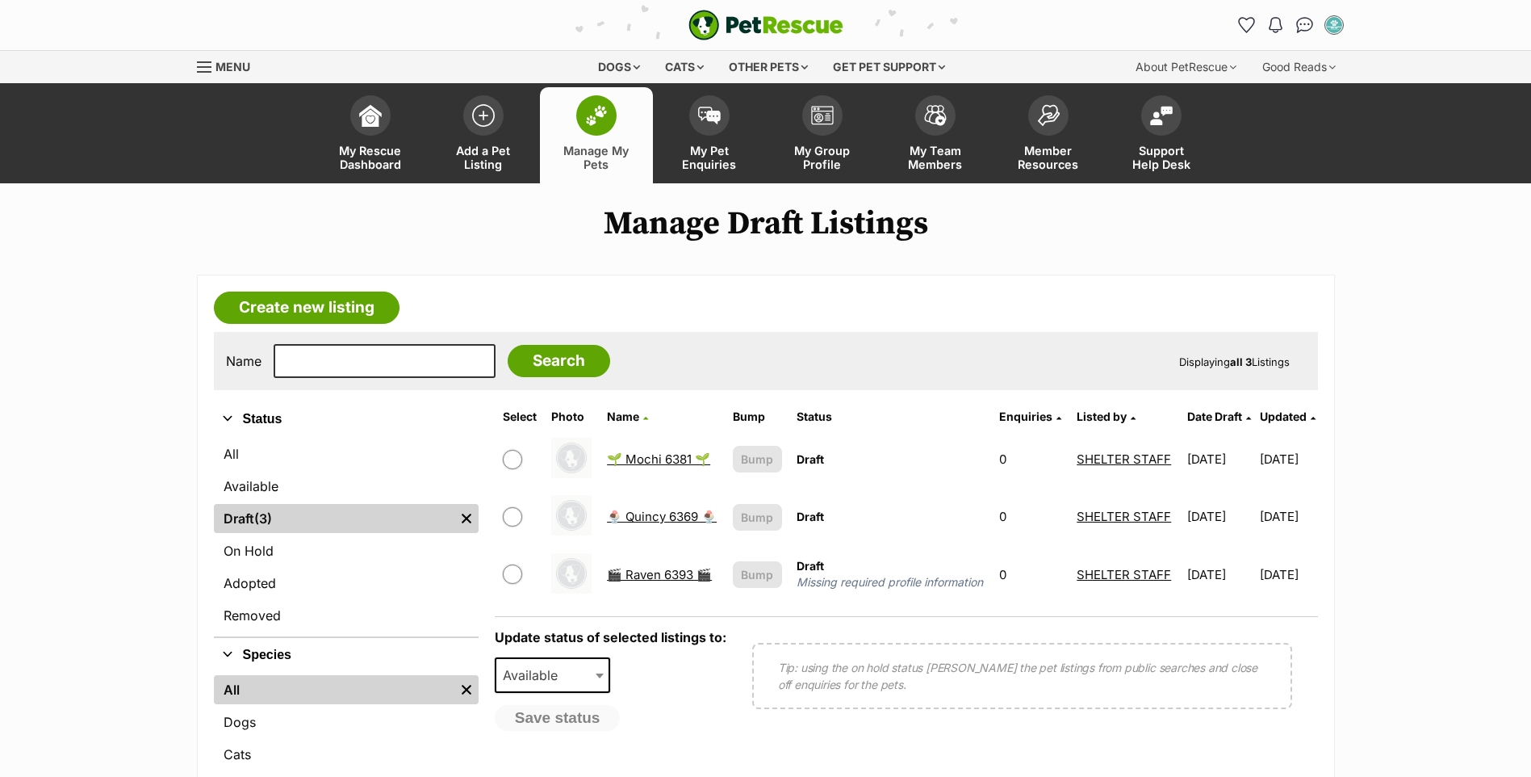
click at [643, 575] on link "🎬 Raven 6393 🎬" at bounding box center [659, 574] width 105 height 15
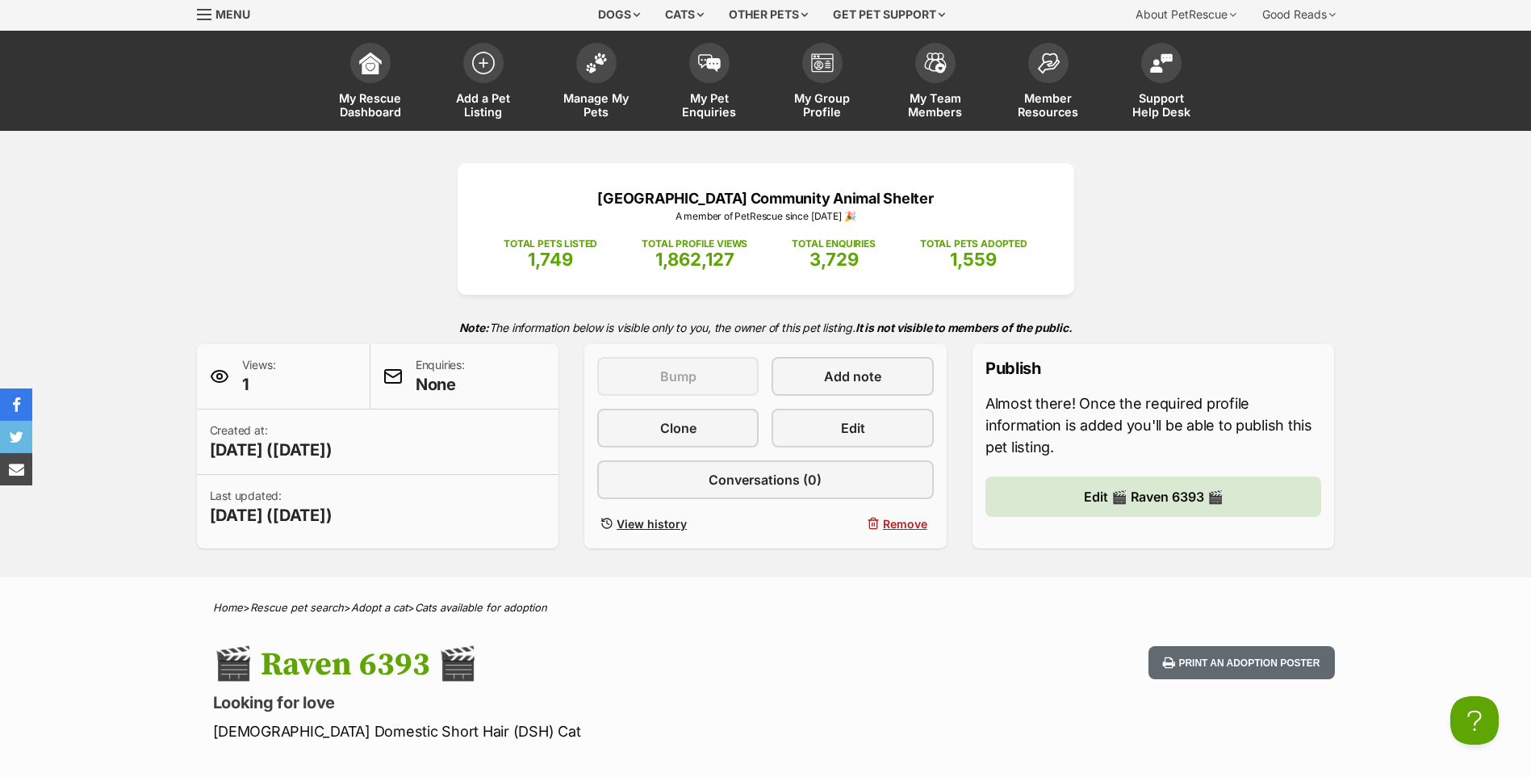
scroll to position [81, 0]
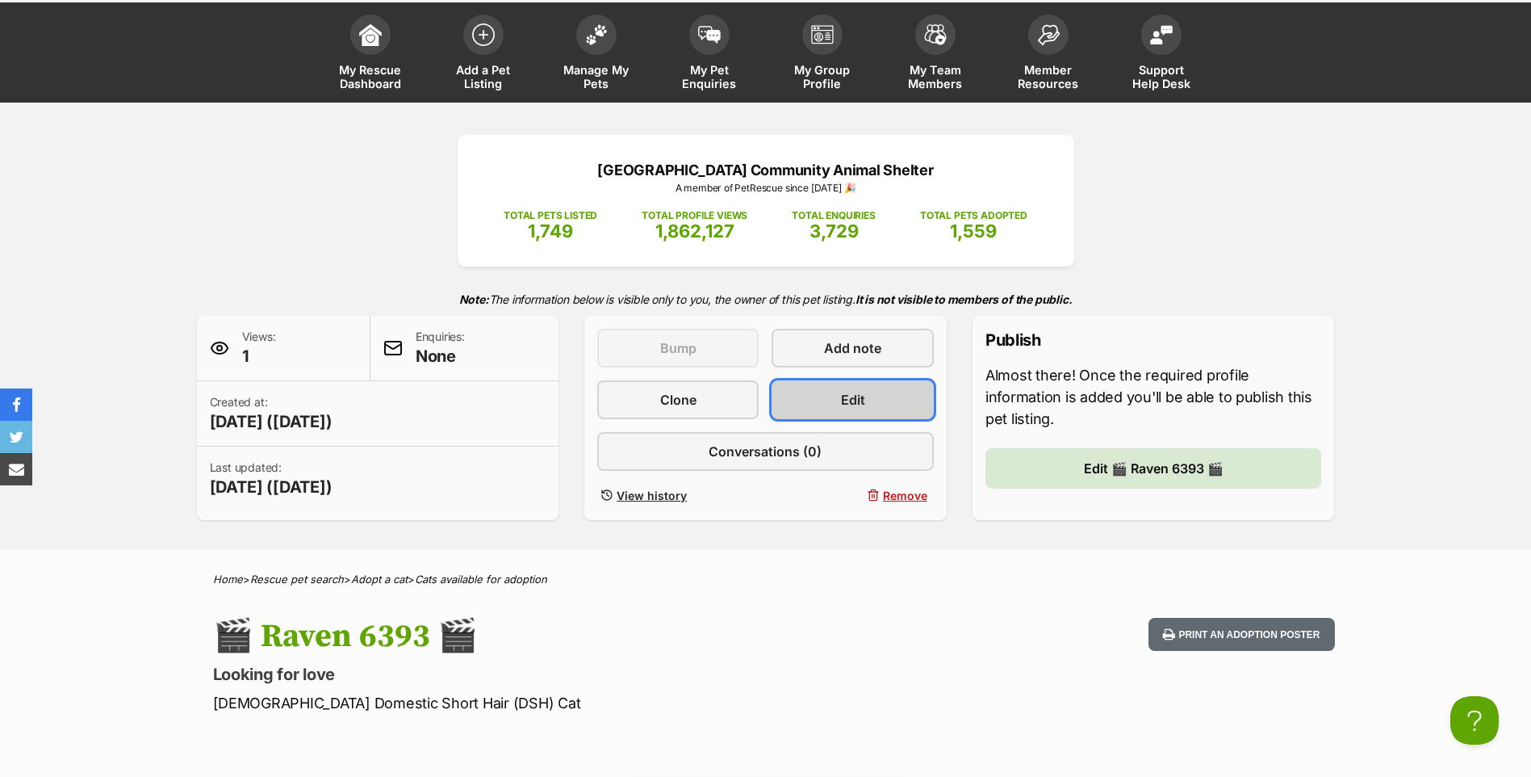
click at [920, 404] on link "Edit" at bounding box center [852, 399] width 161 height 39
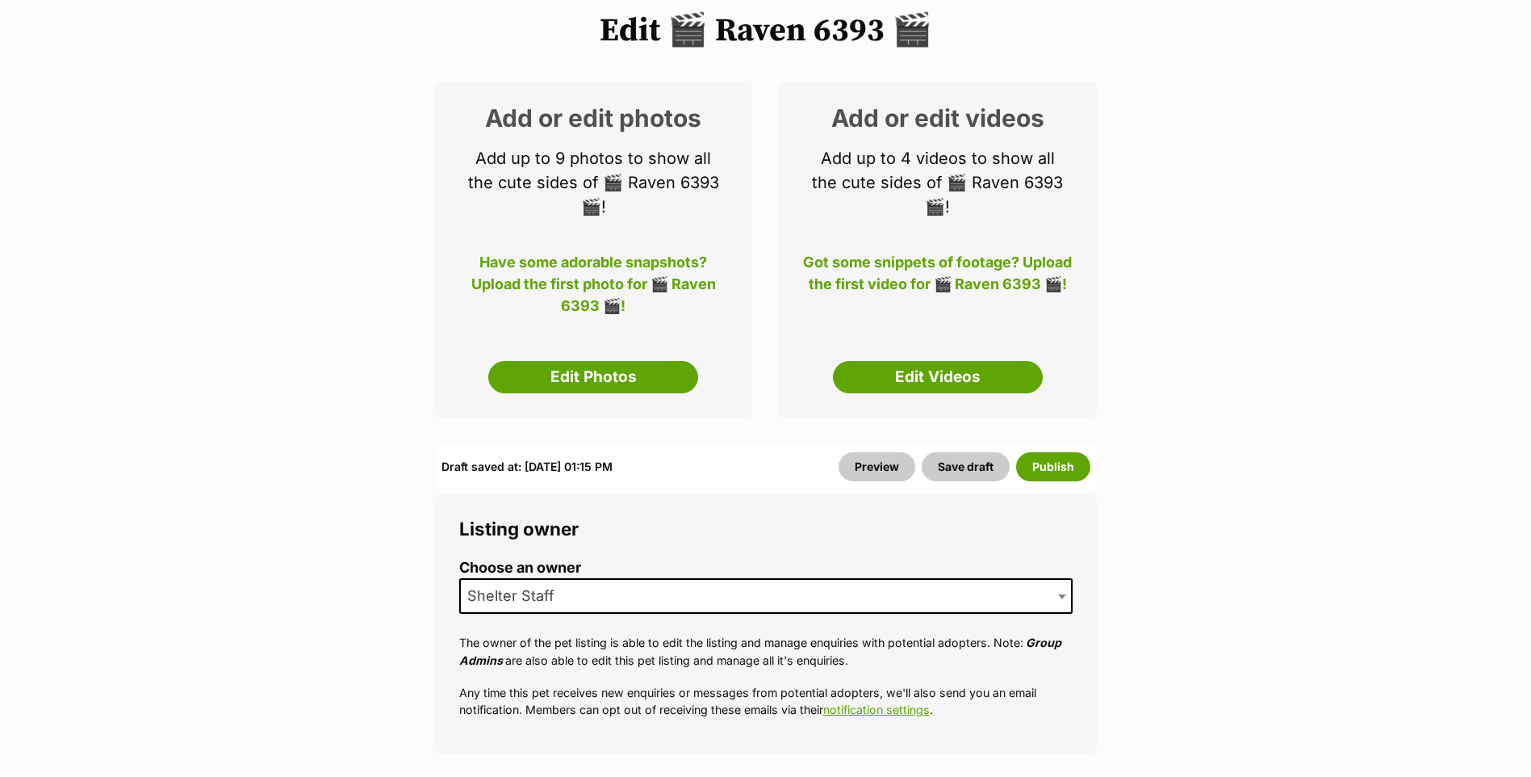
scroll to position [242, 0]
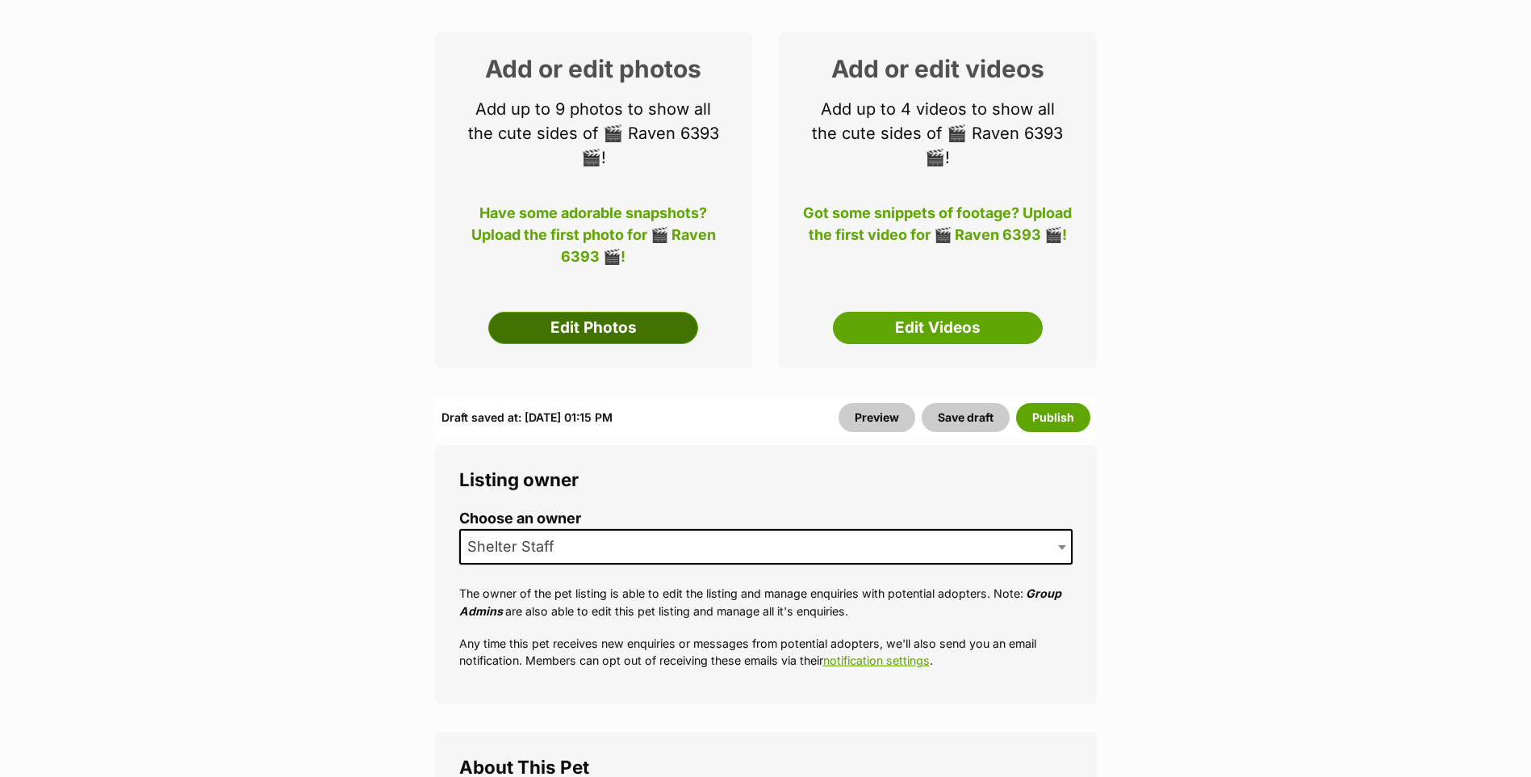
click at [662, 335] on link "Edit Photos" at bounding box center [593, 328] width 210 height 32
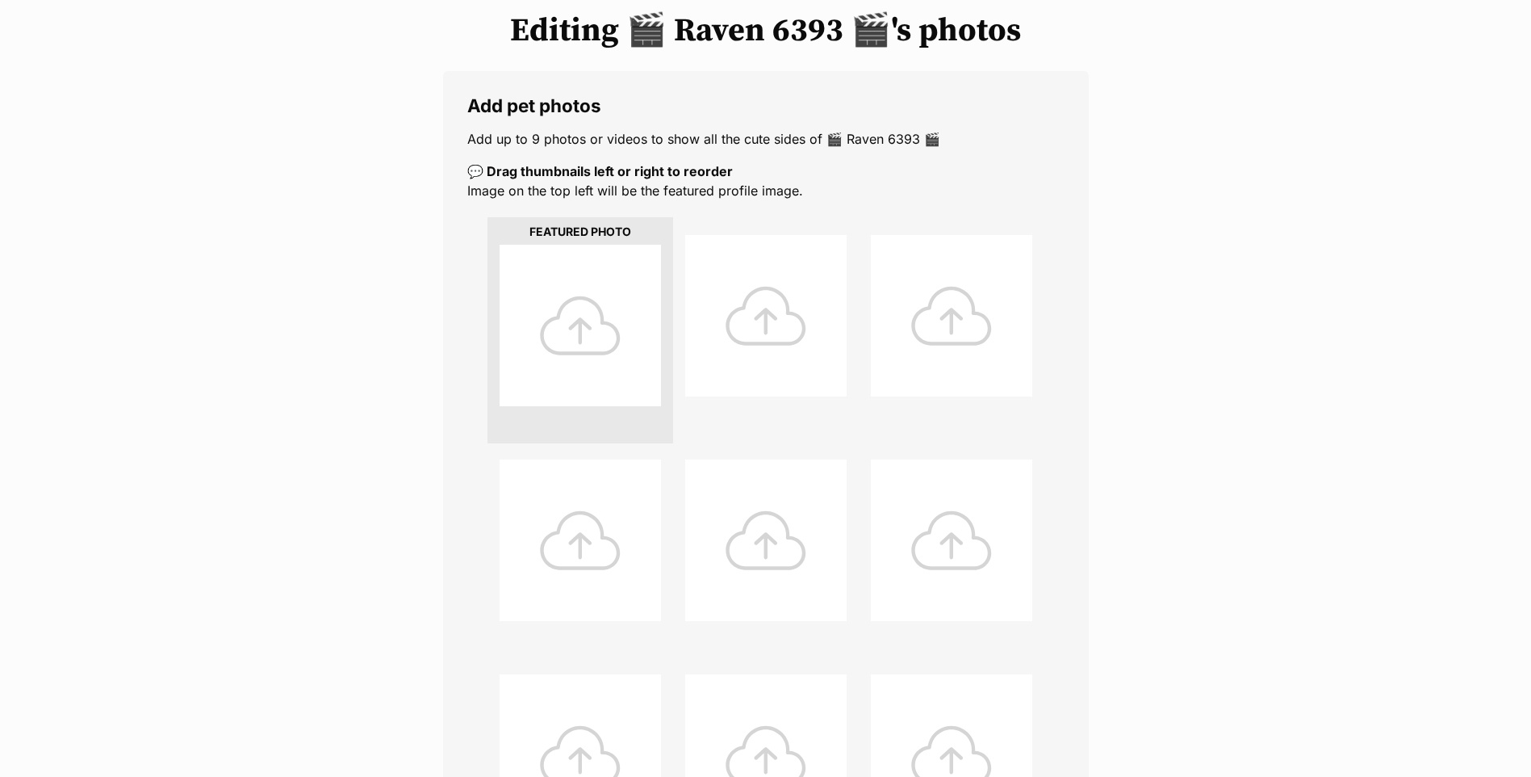
scroll to position [404, 0]
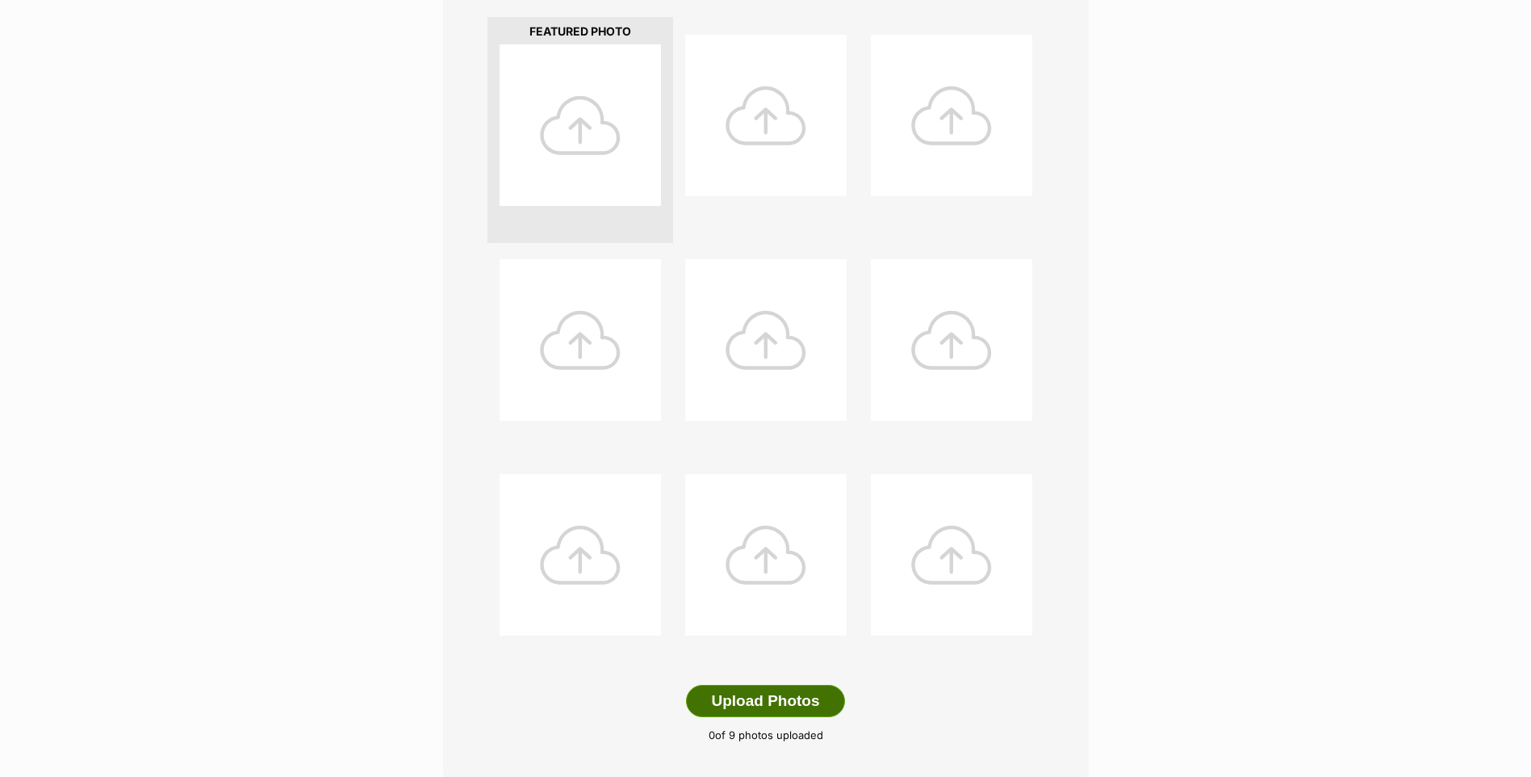
click at [747, 706] on button "Upload Photos" at bounding box center [765, 701] width 158 height 32
click at [759, 690] on button "Upload Photos" at bounding box center [765, 701] width 158 height 32
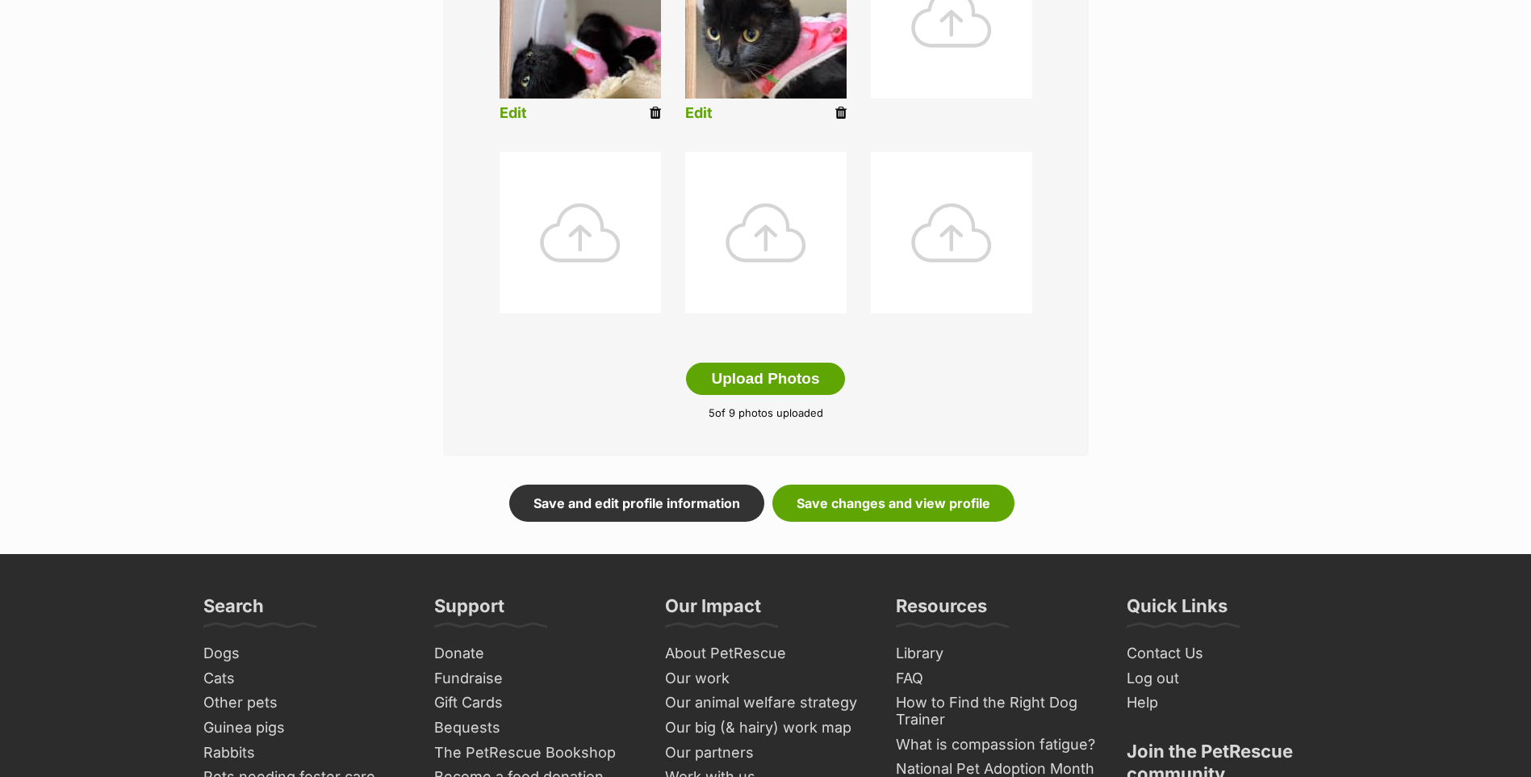
scroll to position [962, 0]
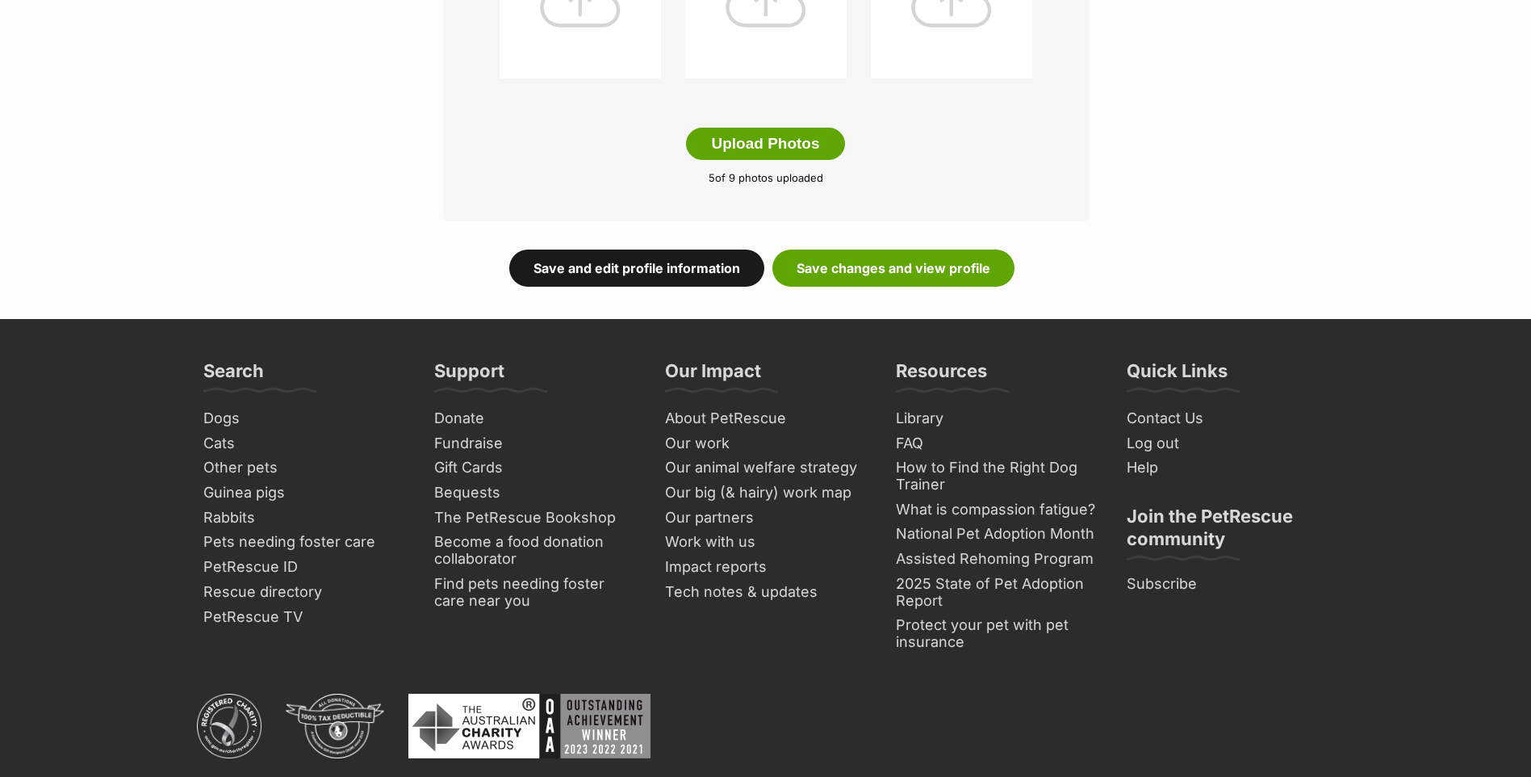
click at [685, 270] on link "Save and edit profile information" at bounding box center [636, 267] width 255 height 37
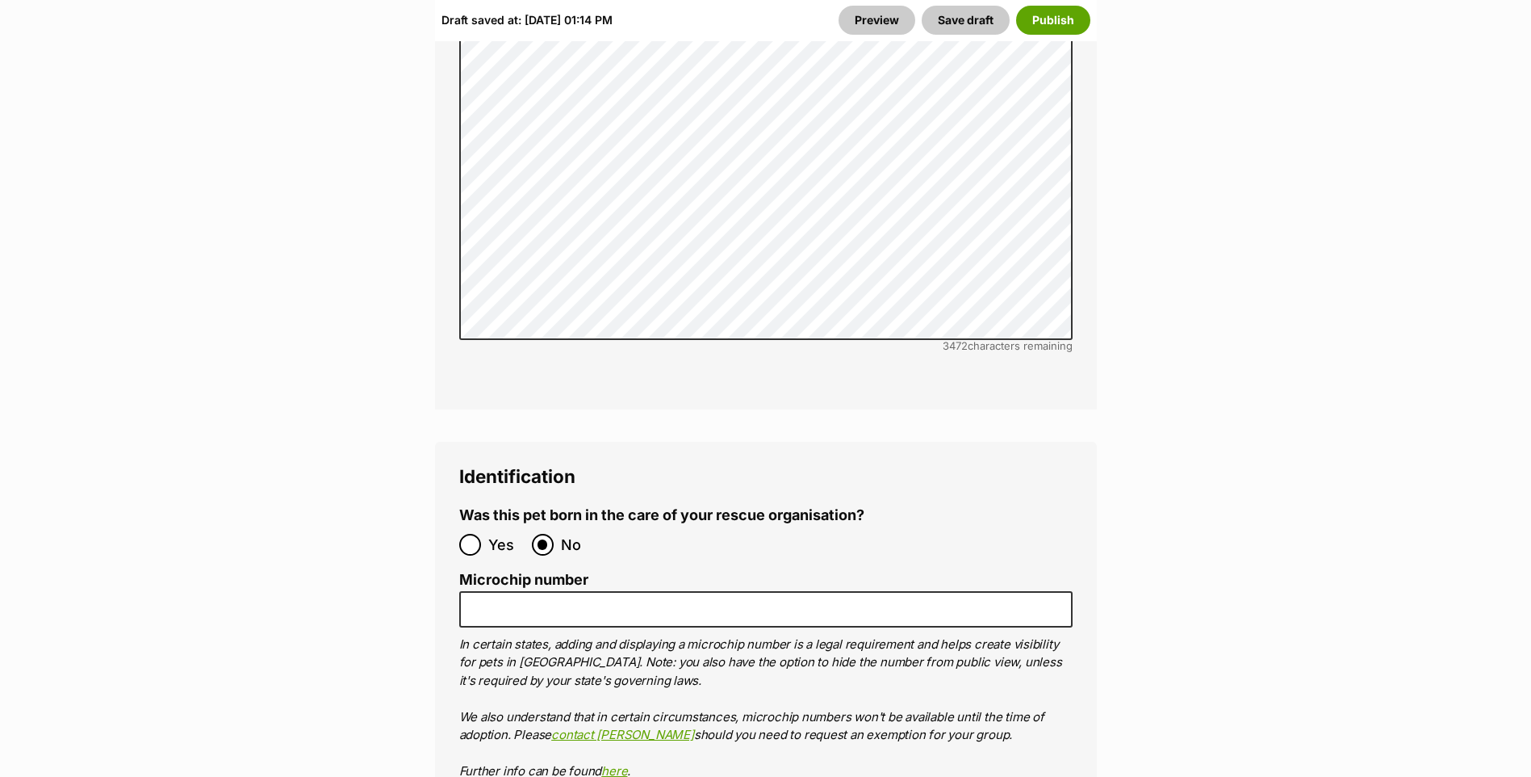
scroll to position [5570, 0]
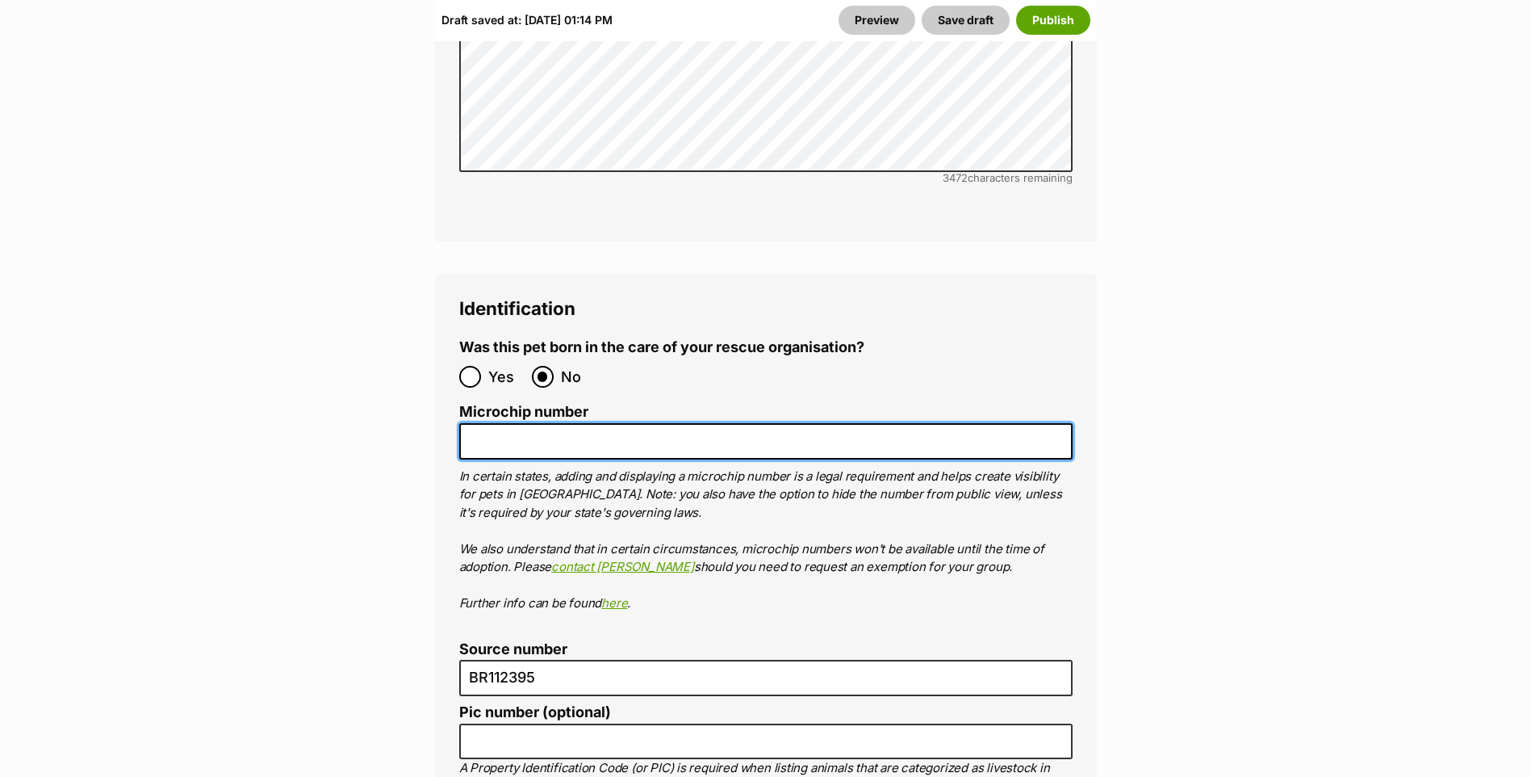
click at [537, 423] on input "Microchip number" at bounding box center [766, 441] width 614 height 36
paste input "956000017360748"
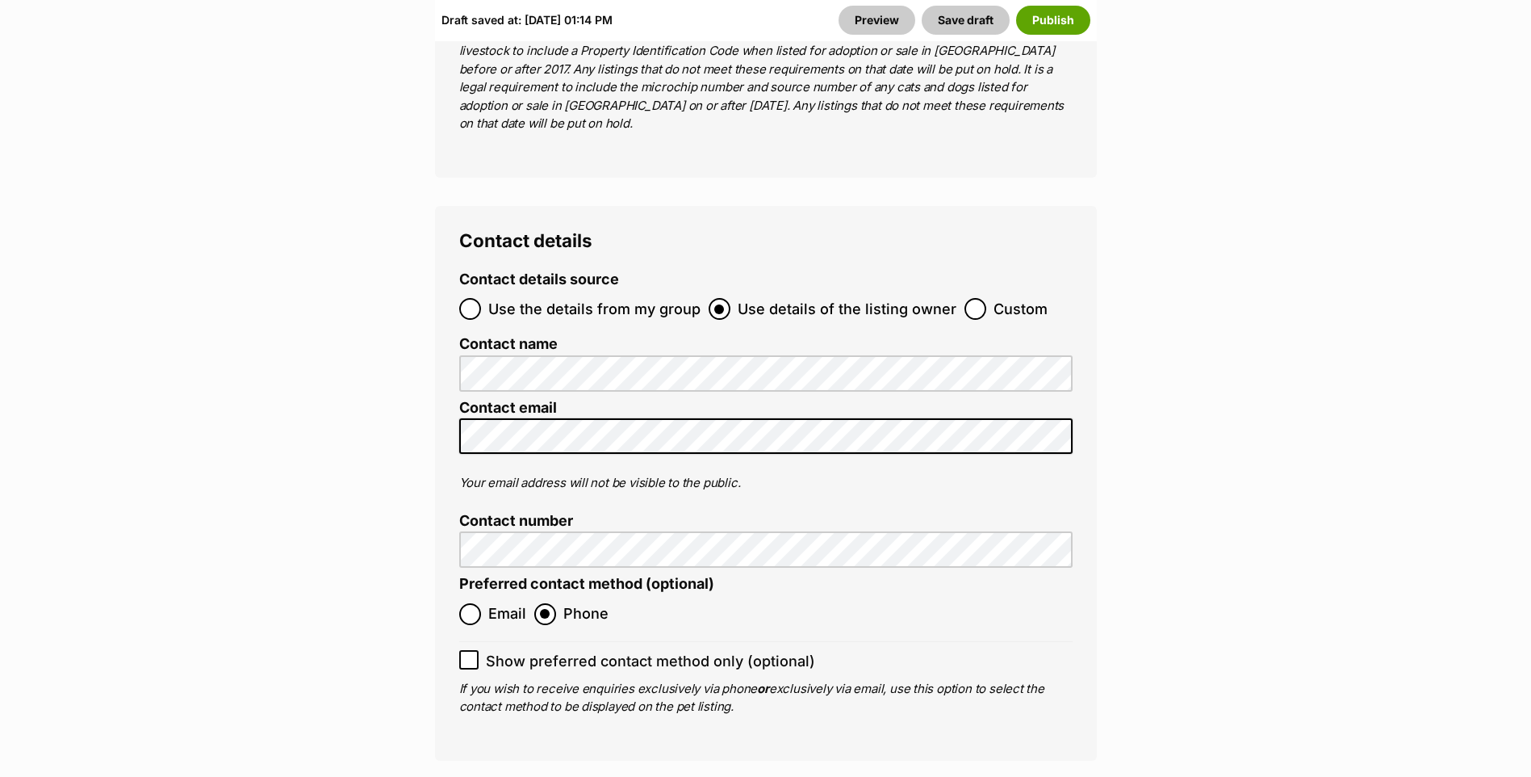
scroll to position [6458, 0]
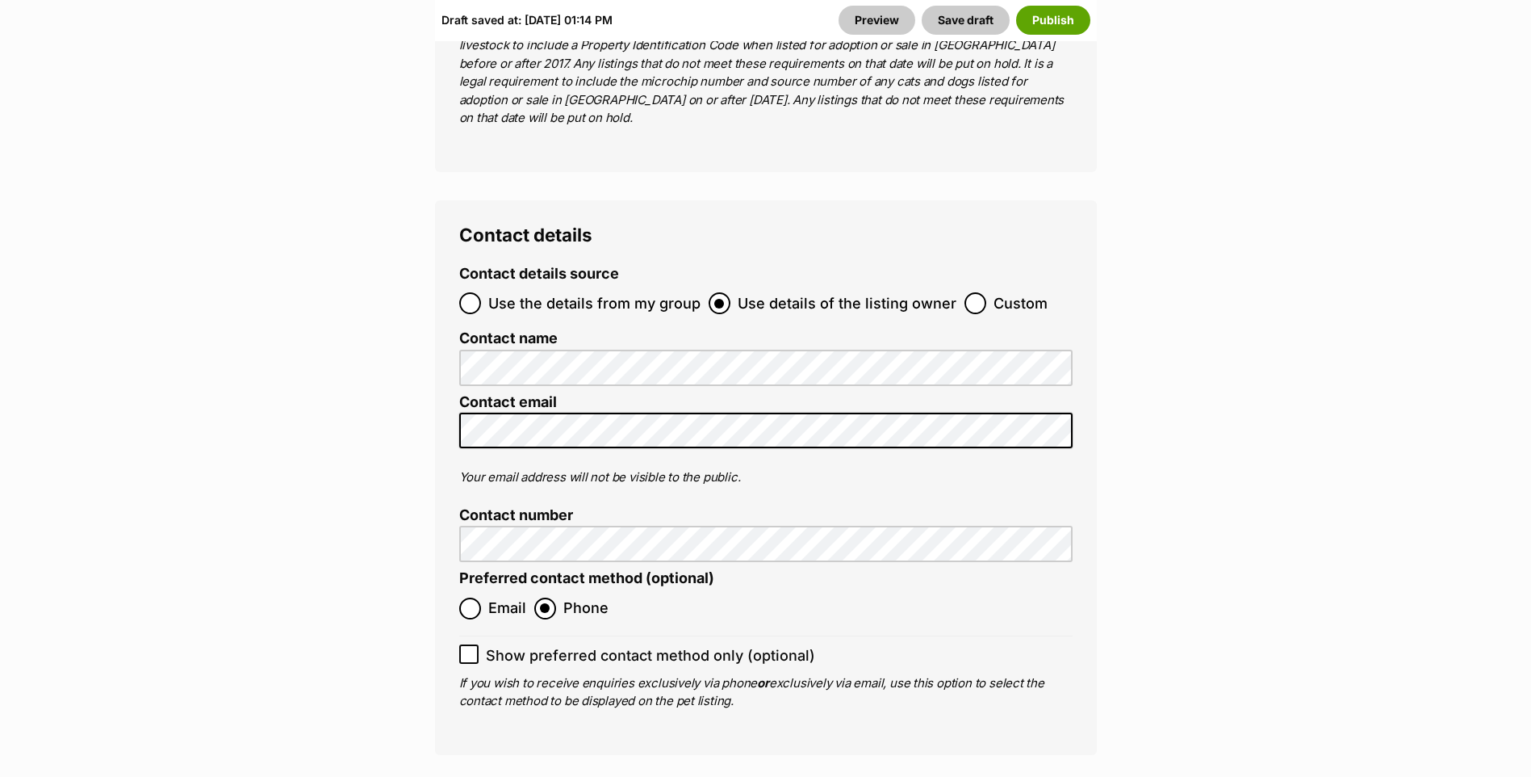
type input "956000017360748"
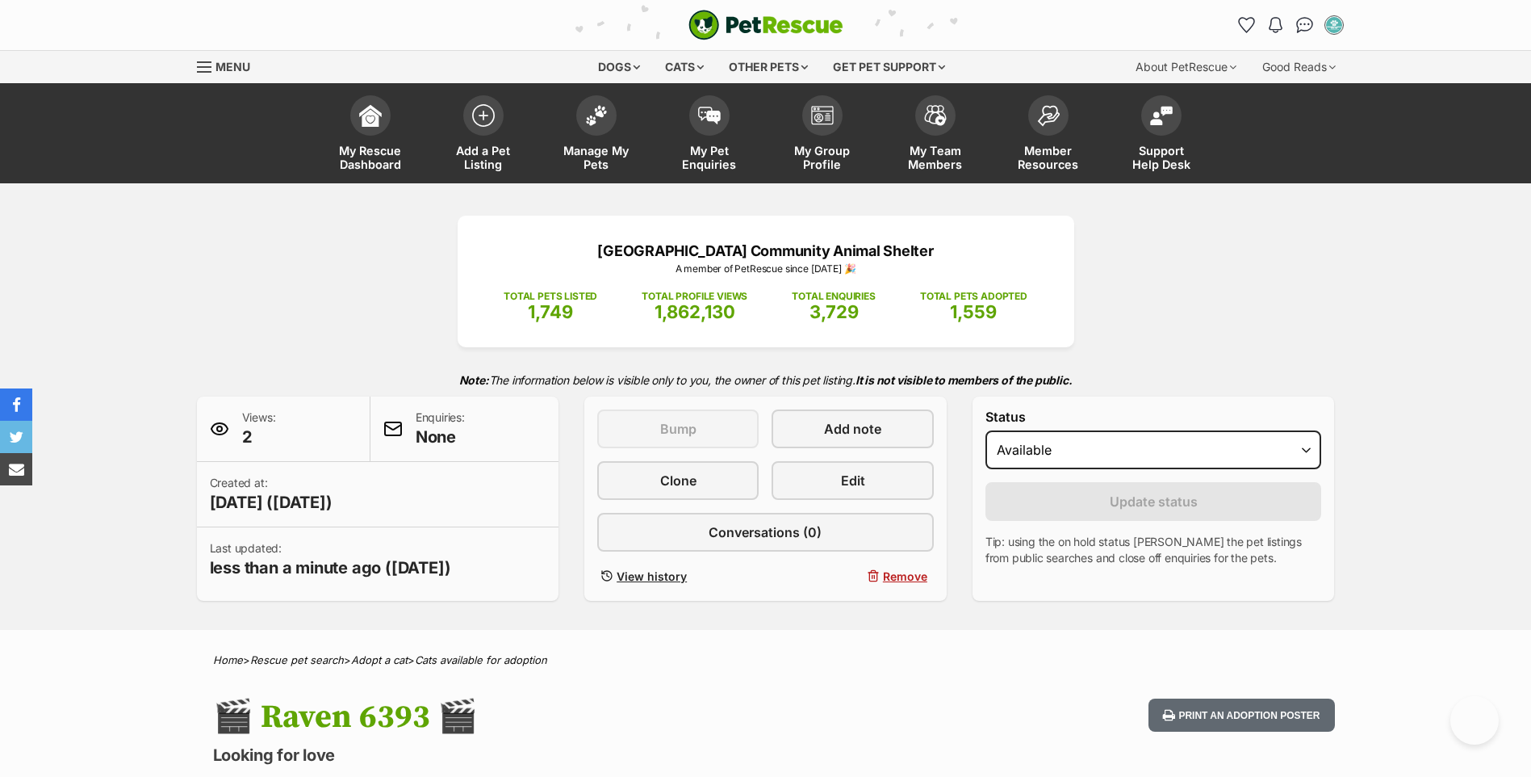
click at [196, 713] on div "🎬 Raven 6393 🎬 Looking for love Female Domestic Short Hair (DSH) Cat Print an a…" at bounding box center [766, 746] width 1187 height 96
click at [406, 698] on h1 "🎬 Raven 6393 🎬" at bounding box center [554, 716] width 683 height 37
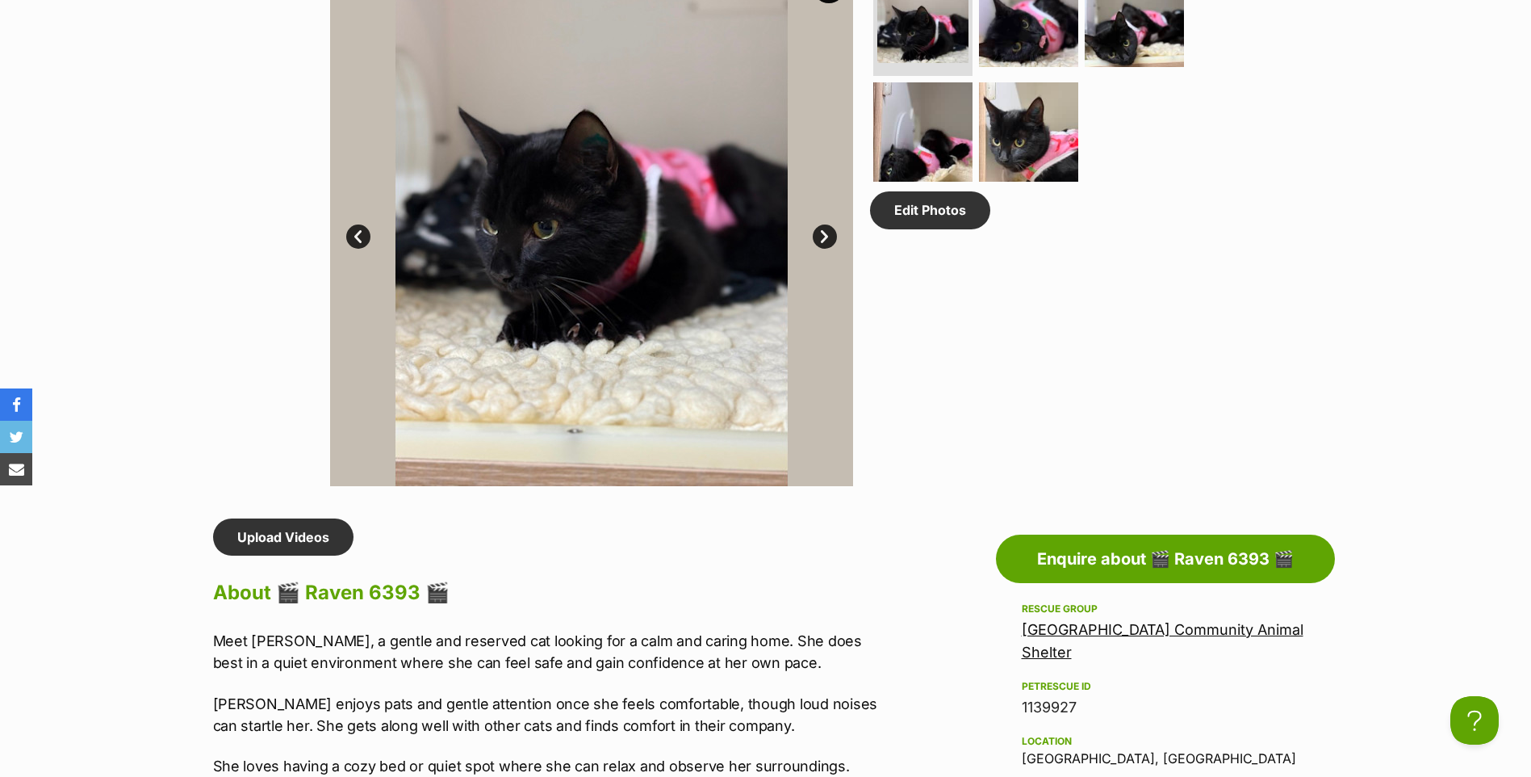
scroll to position [1372, 0]
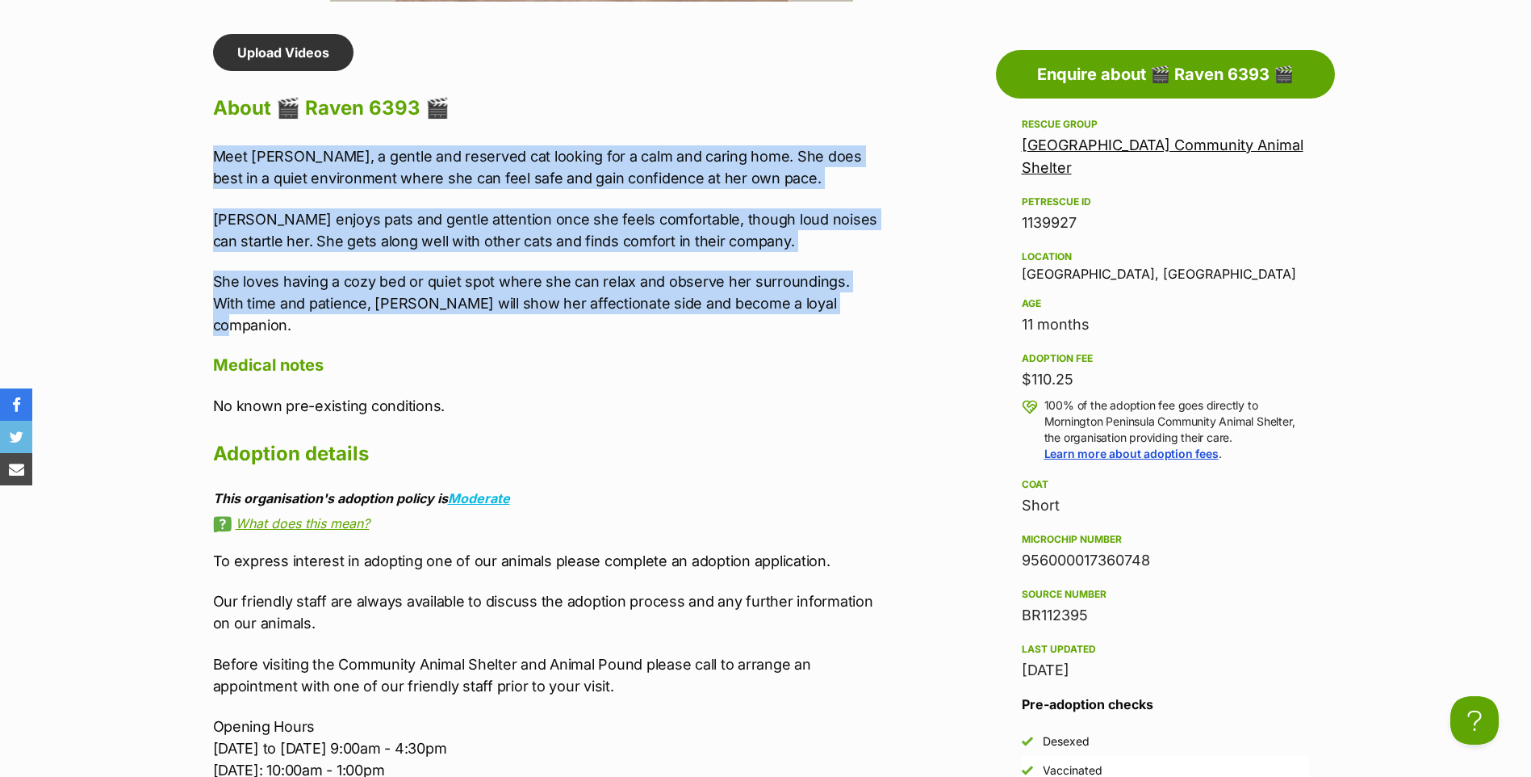
drag, startPoint x: 820, startPoint y: 308, endPoint x: 219, endPoint y: 150, distance: 621.9
click at [219, 150] on div "Meet Raven, a gentle and reserved cat looking for a calm and caring home. She d…" at bounding box center [546, 240] width 667 height 191
copy div "Meet Raven, a gentle and reserved cat looking for a calm and caring home. She d…"
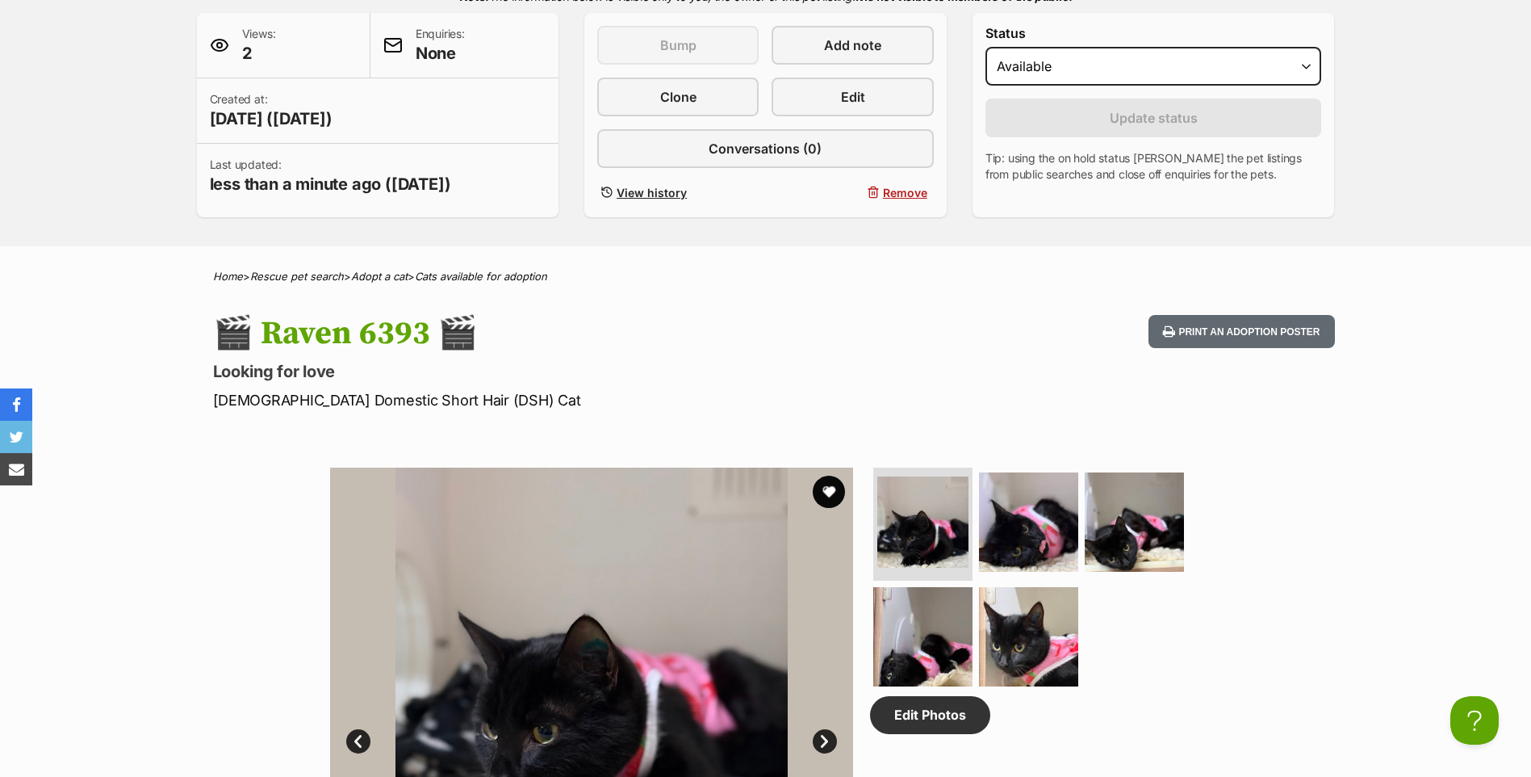
scroll to position [323, 0]
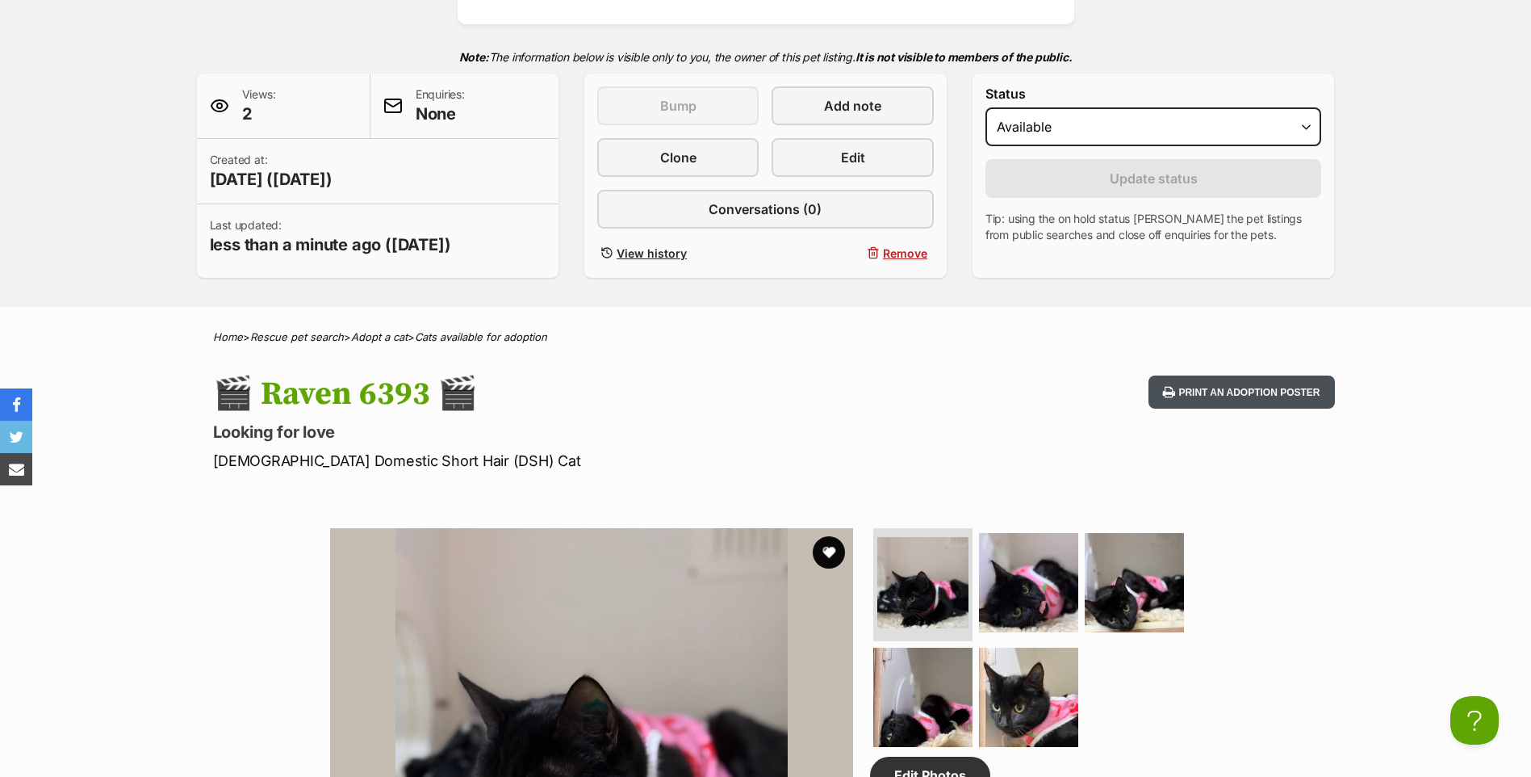
click at [1209, 388] on button "Print an adoption poster" at bounding box center [1242, 391] width 186 height 33
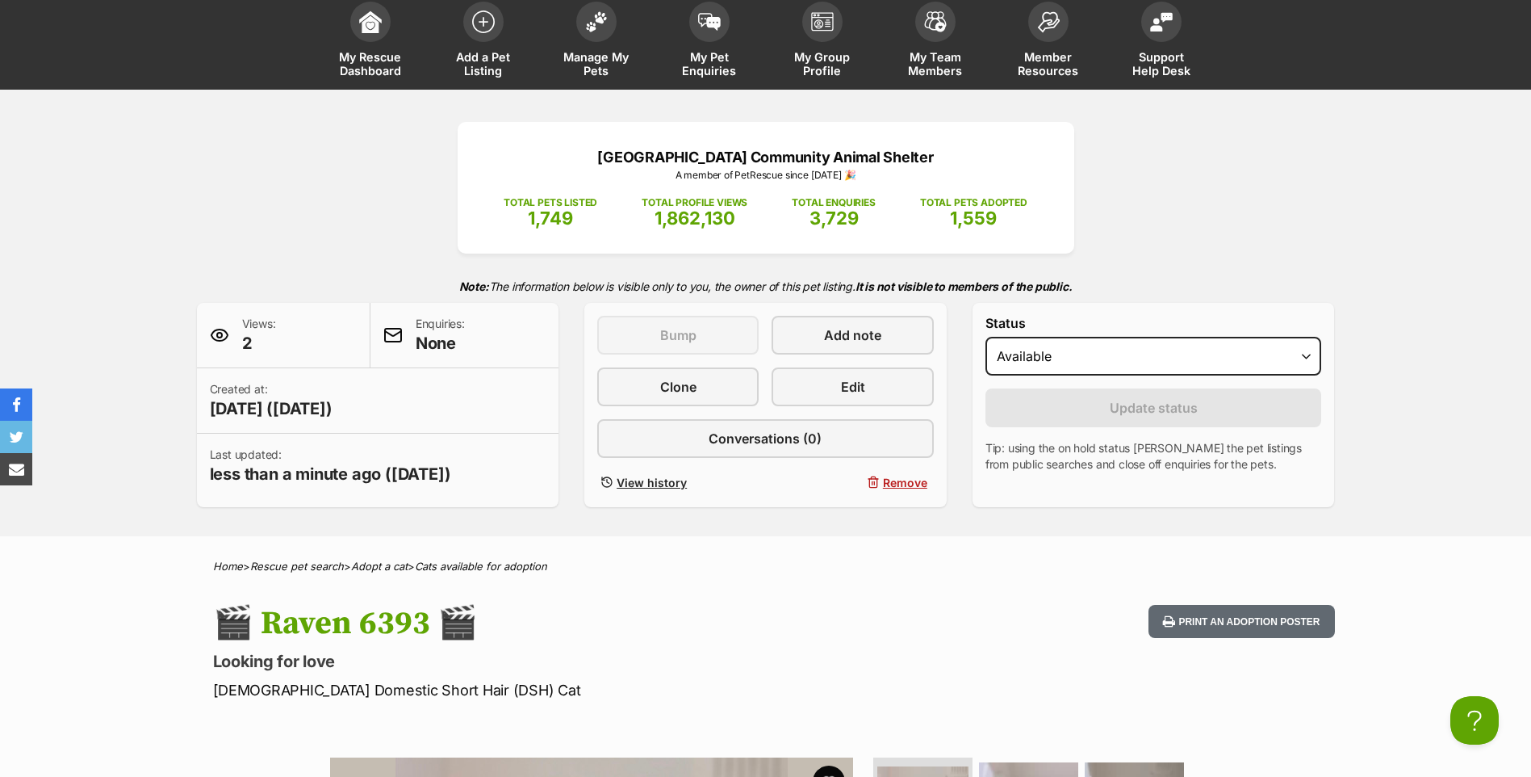
scroll to position [0, 0]
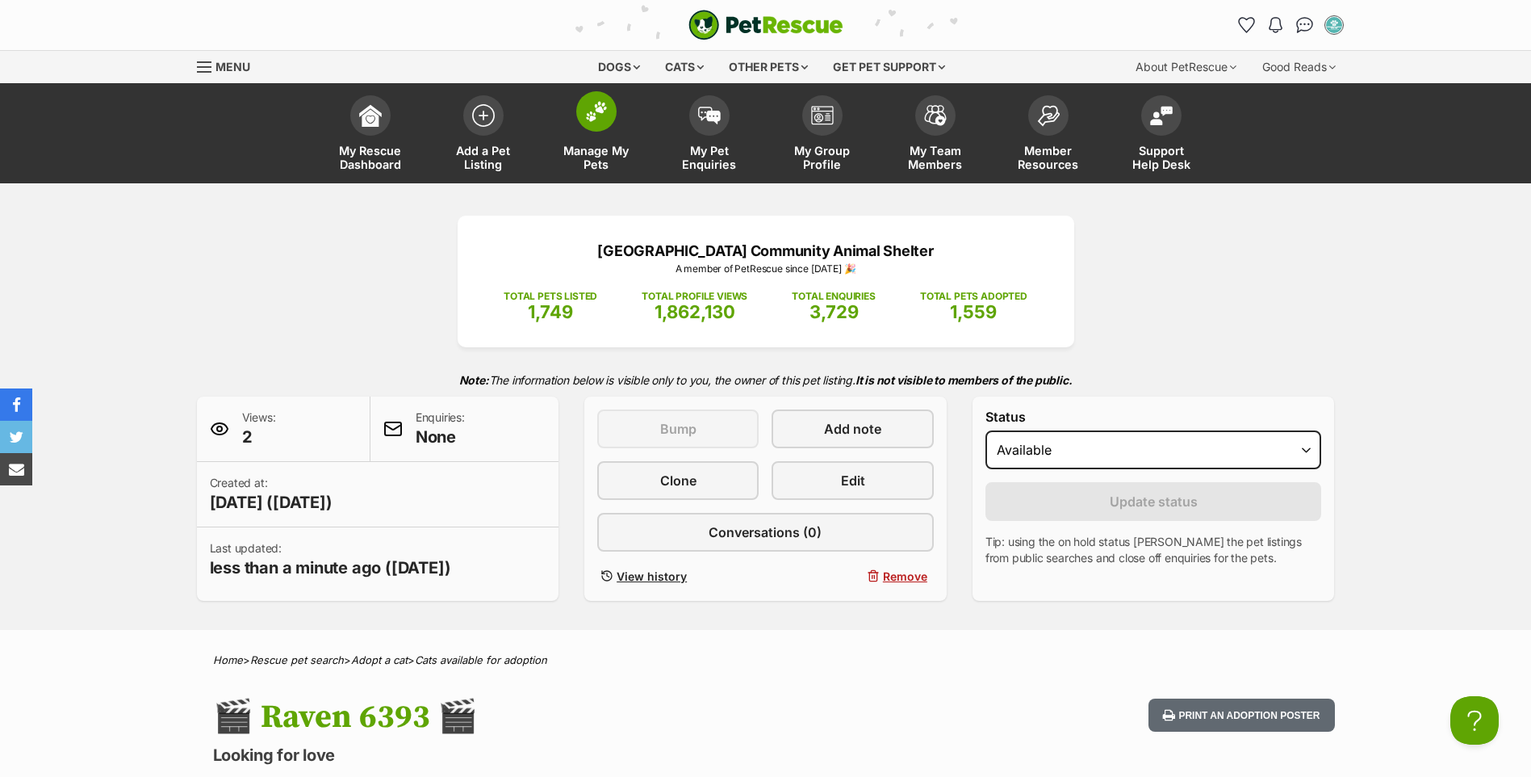
click at [625, 152] on span "Manage My Pets" at bounding box center [596, 157] width 73 height 27
